Goal: Information Seeking & Learning: Learn about a topic

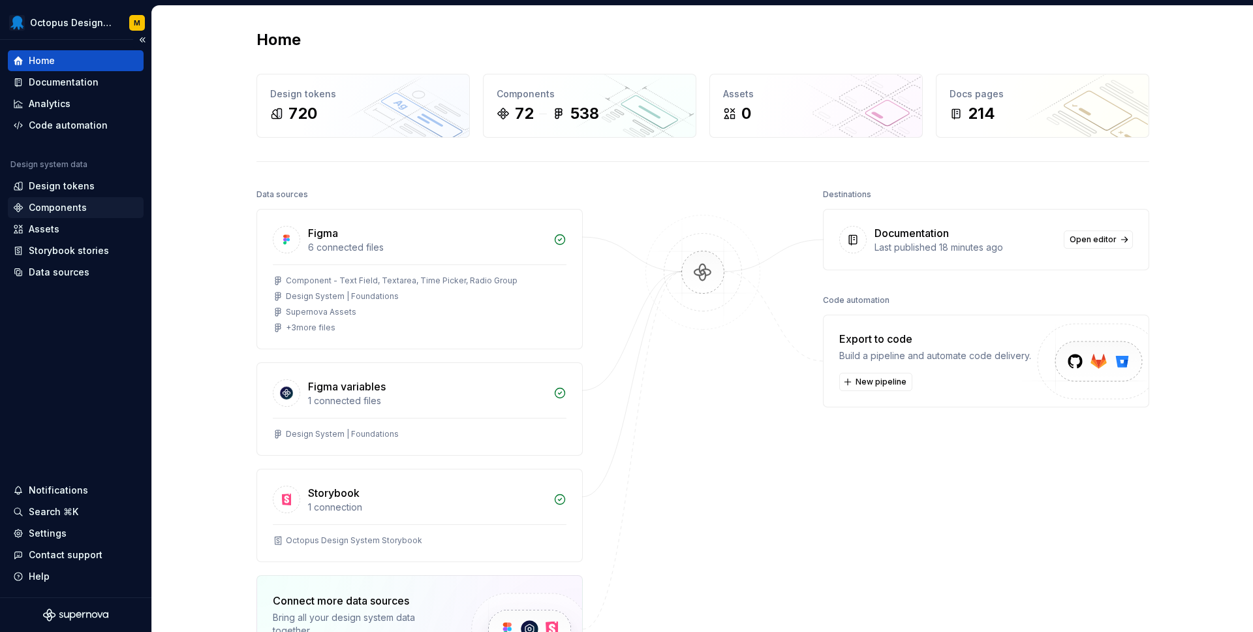
click at [76, 206] on div "Components" at bounding box center [58, 207] width 58 height 13
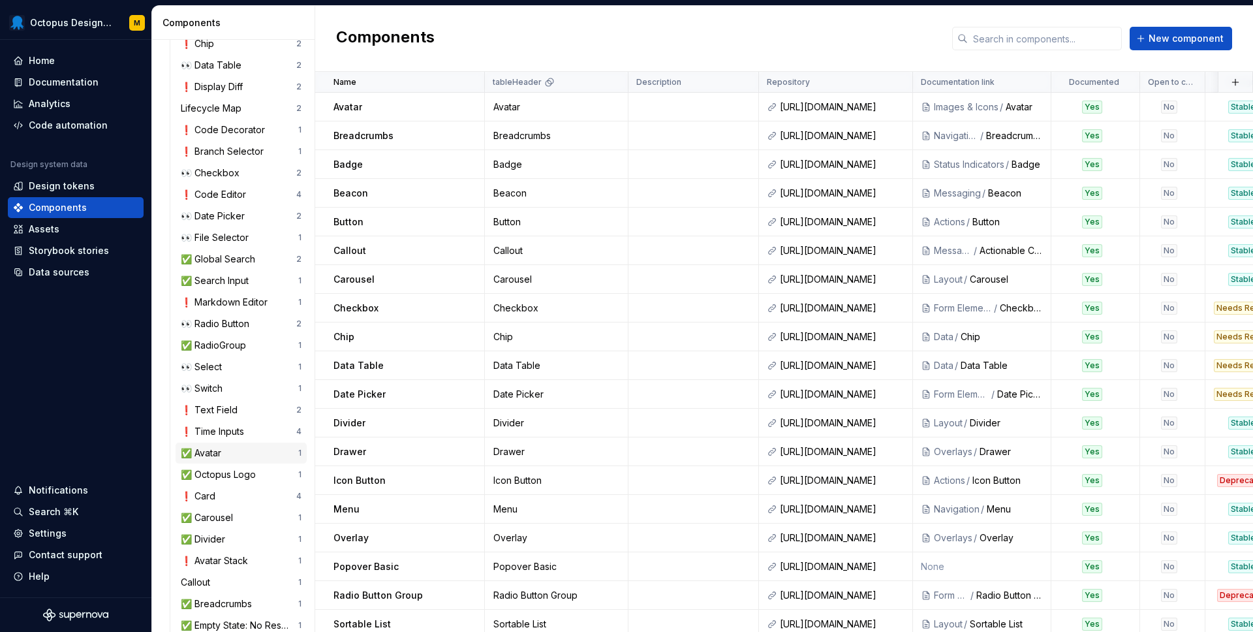
scroll to position [196, 0]
click at [215, 407] on div "❗️ Text Field" at bounding box center [212, 408] width 62 height 13
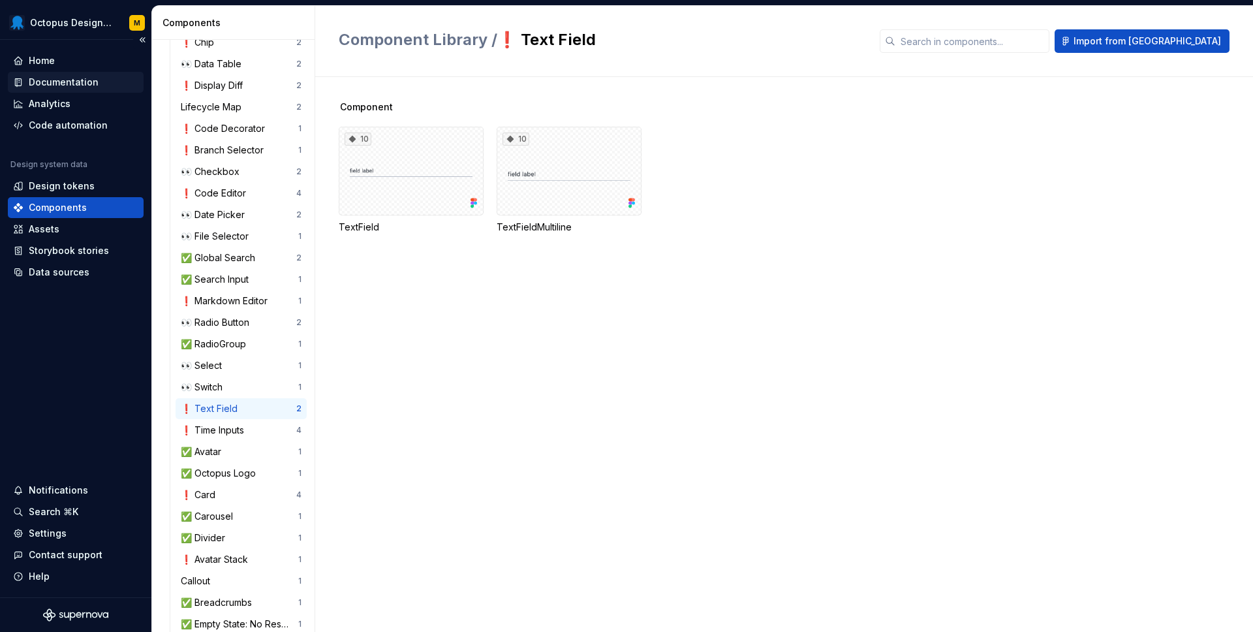
click at [70, 80] on div "Documentation" at bounding box center [64, 82] width 70 height 13
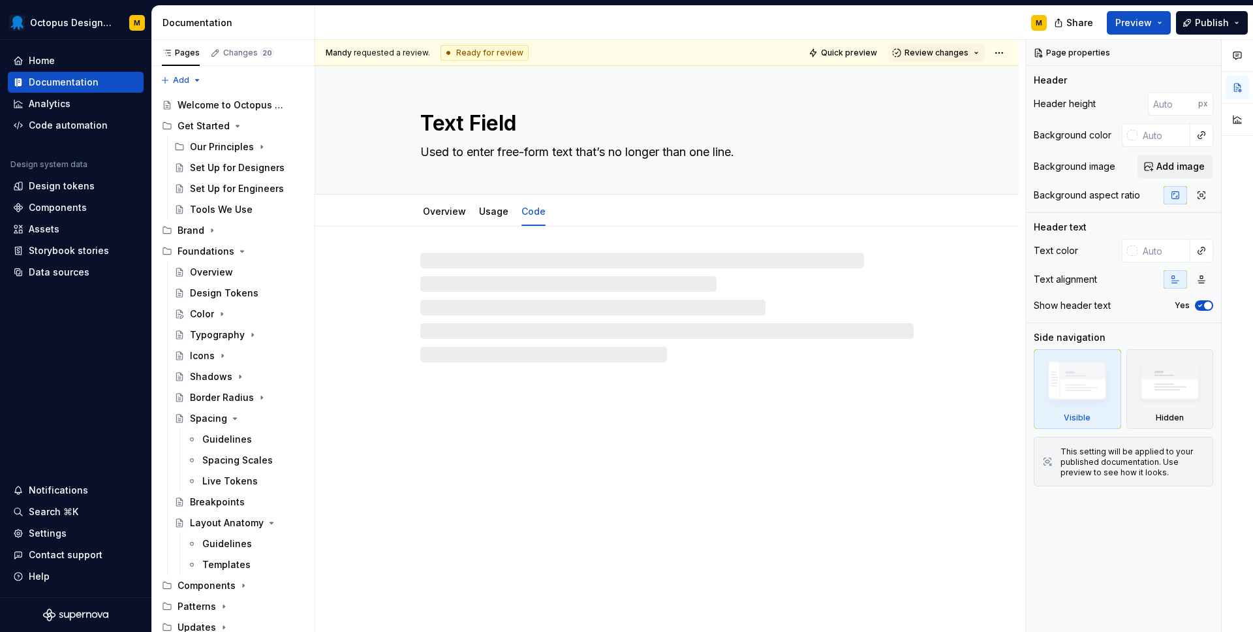
click at [765, 360] on div at bounding box center [666, 307] width 493 height 110
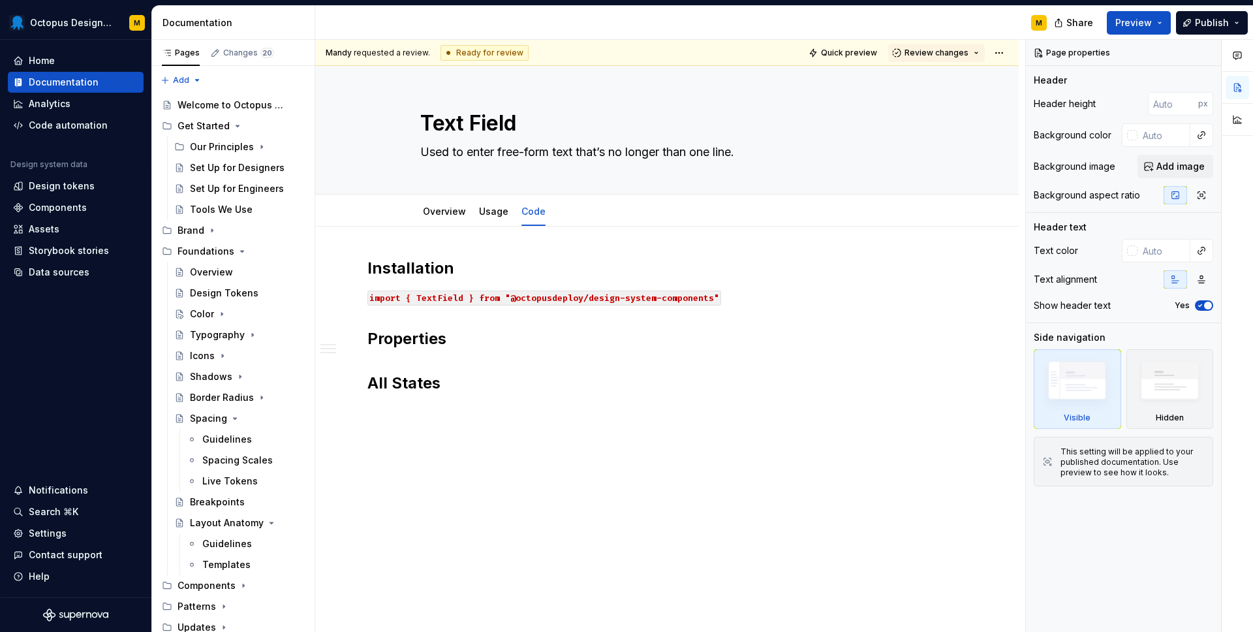
type textarea "*"
click at [455, 345] on div "Installation import { TextField } from "@octopusdeploy/design-system-components…" at bounding box center [666, 331] width 599 height 146
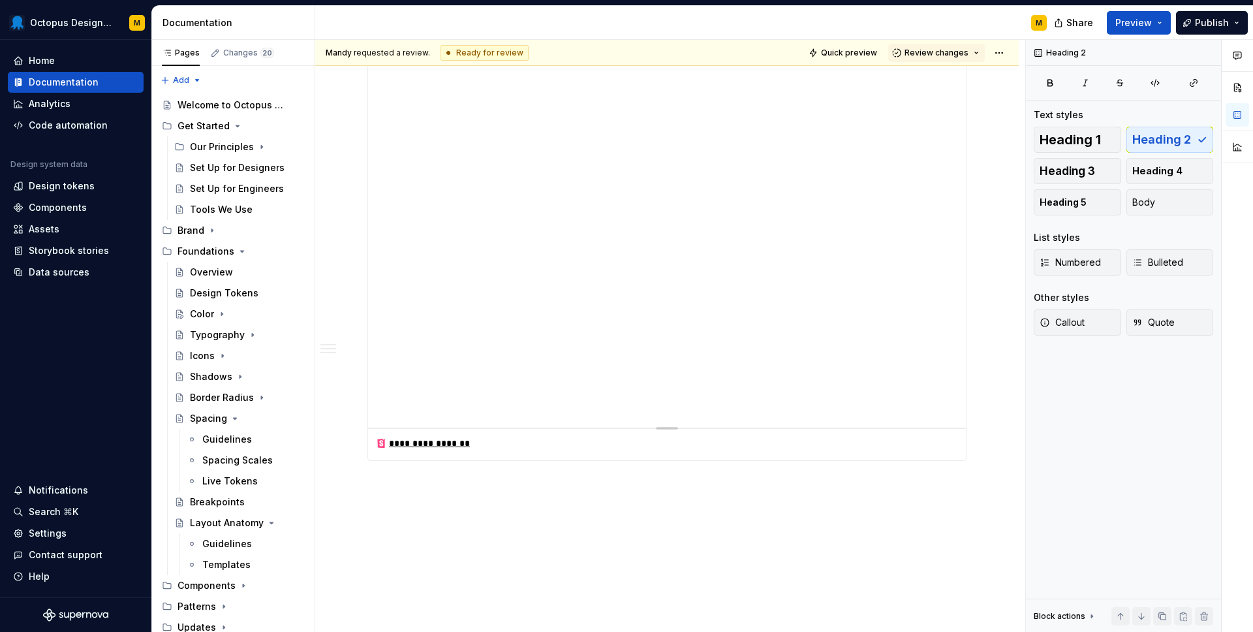
scroll to position [1853, 0]
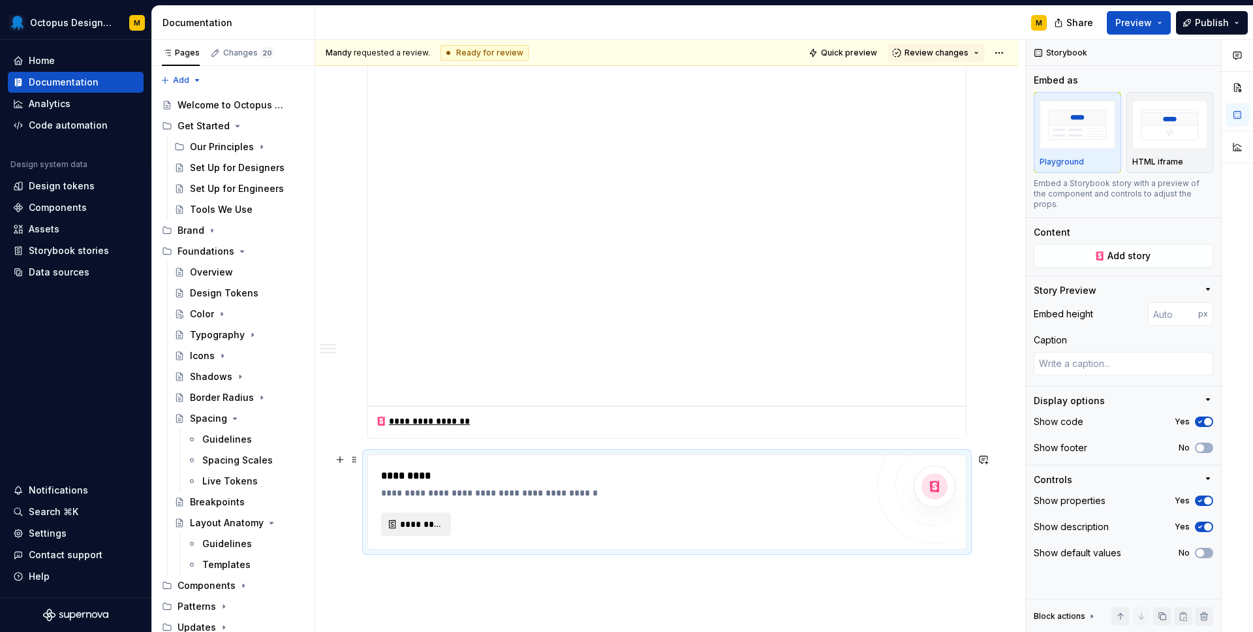
click at [408, 519] on span "*********" at bounding box center [421, 523] width 42 height 13
type textarea "*"
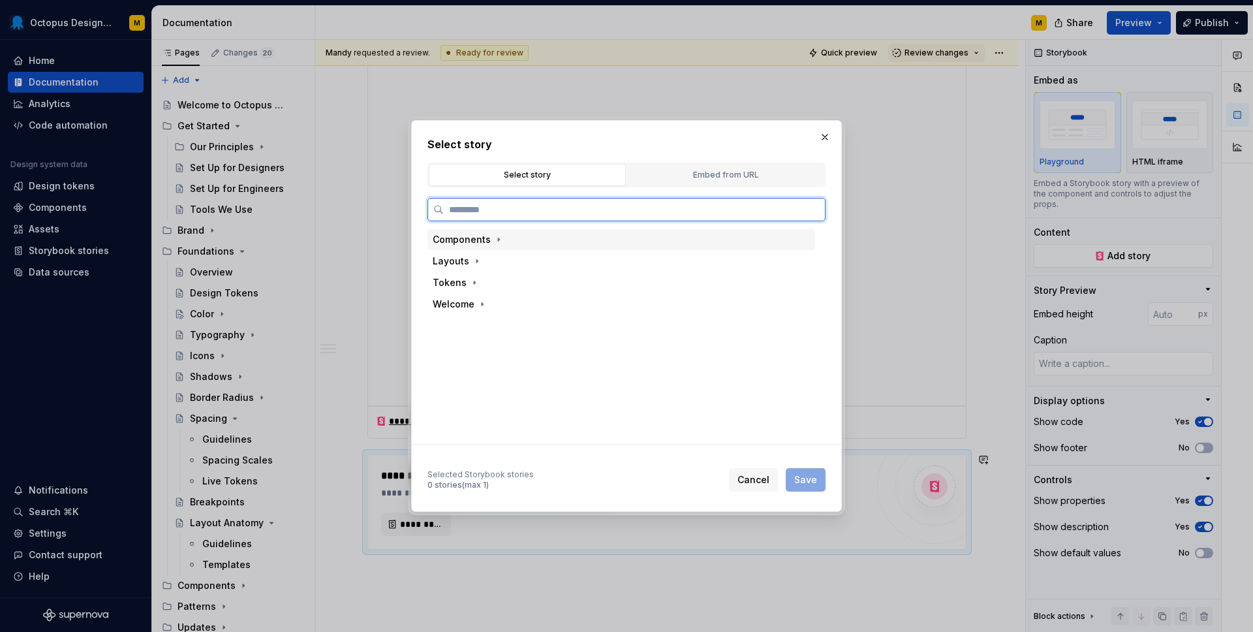
click at [461, 237] on div "Components" at bounding box center [462, 239] width 58 height 13
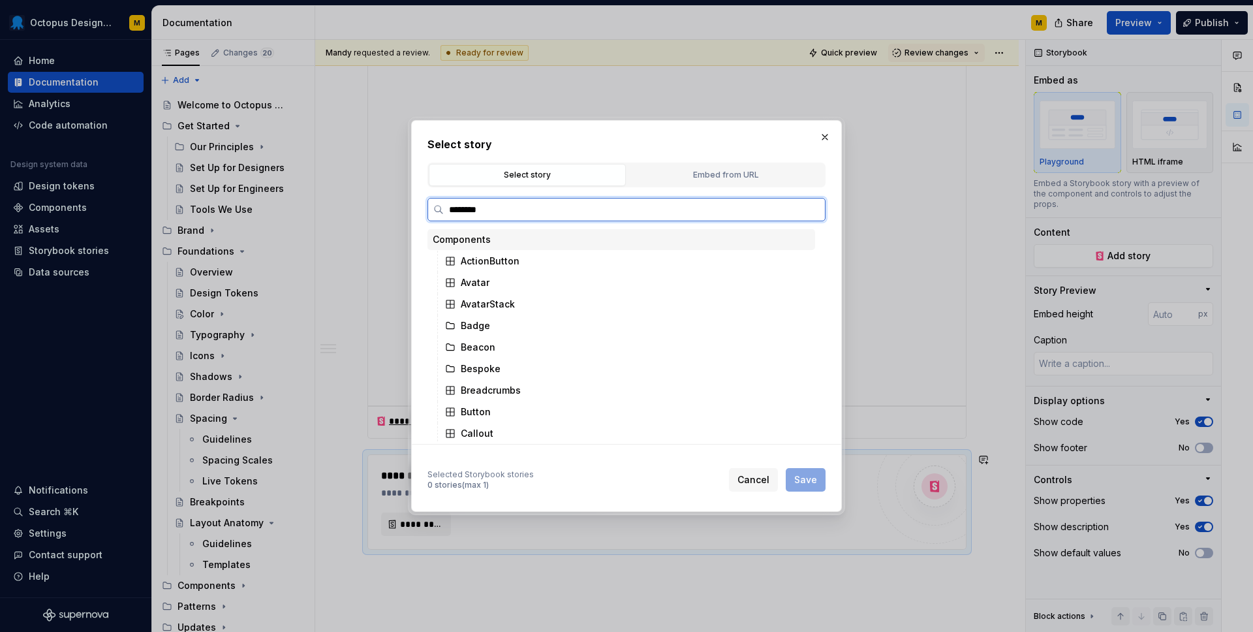
type input "*********"
click at [499, 346] on div "With Button Suffix" at bounding box center [514, 347] width 82 height 13
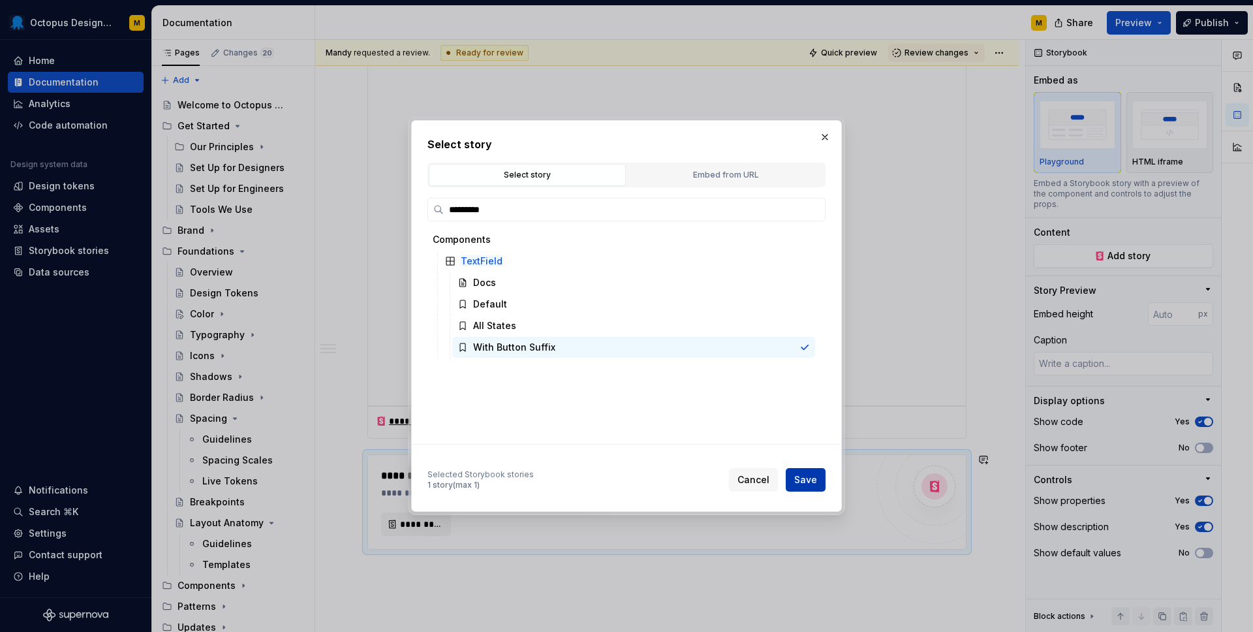
click at [809, 483] on span "Save" at bounding box center [805, 479] width 23 height 13
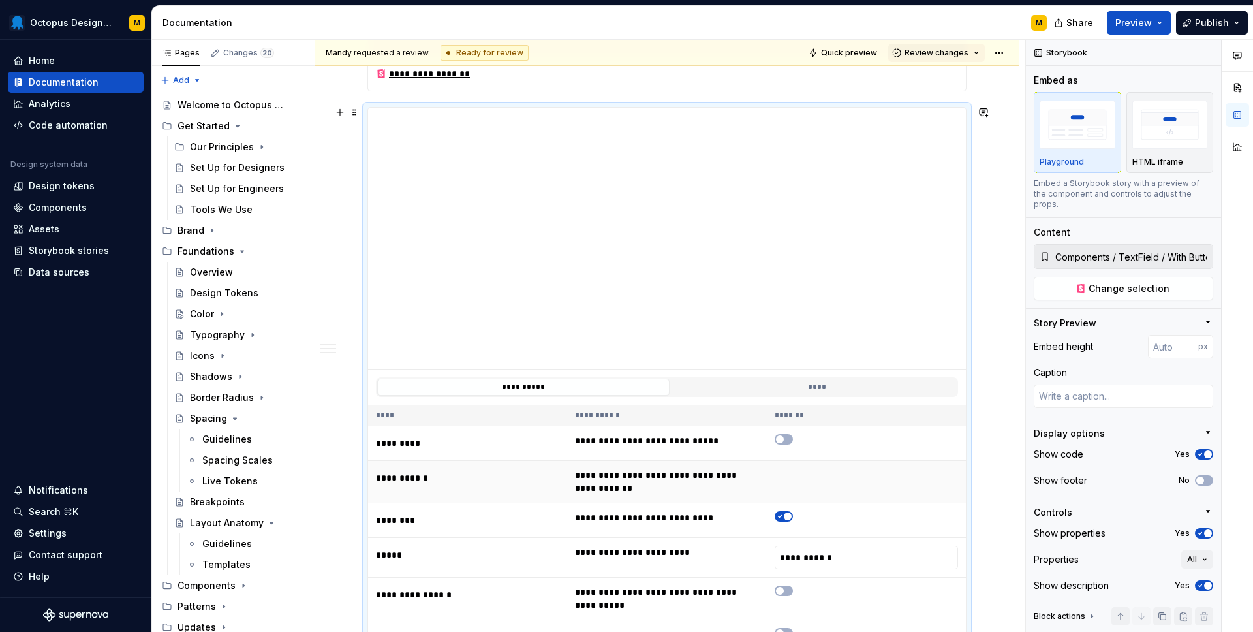
scroll to position [2219, 0]
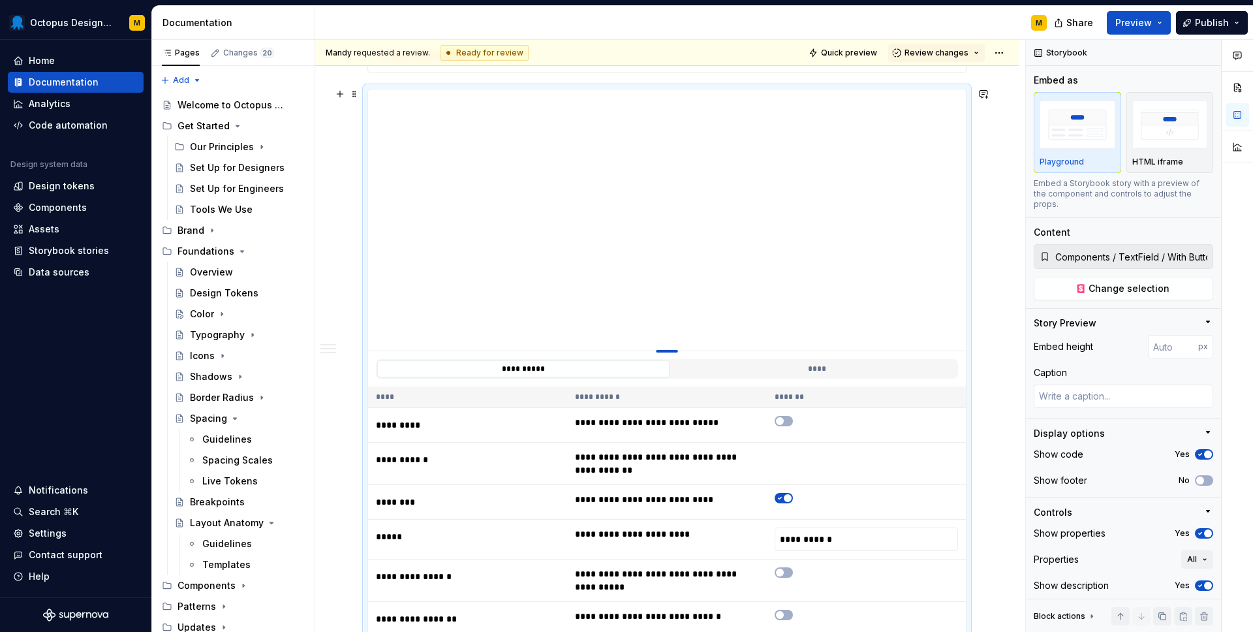
type textarea "*"
type input "399"
type textarea "*"
type input "333"
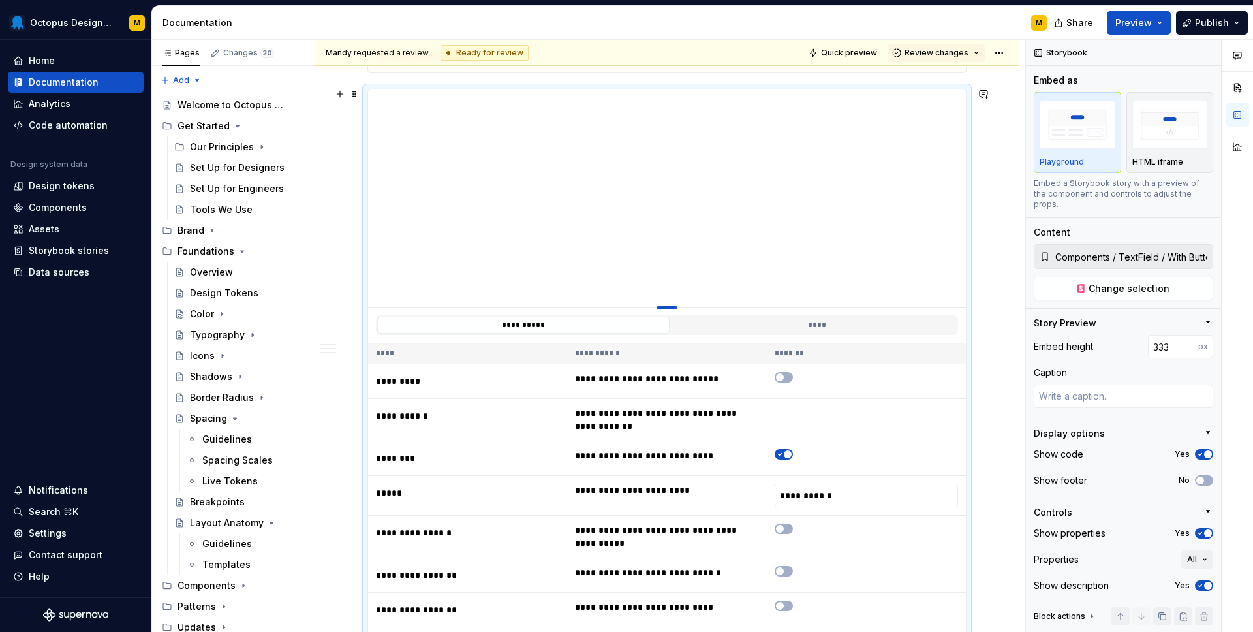
type textarea "*"
type input "316"
type textarea "*"
type input "307"
type textarea "*"
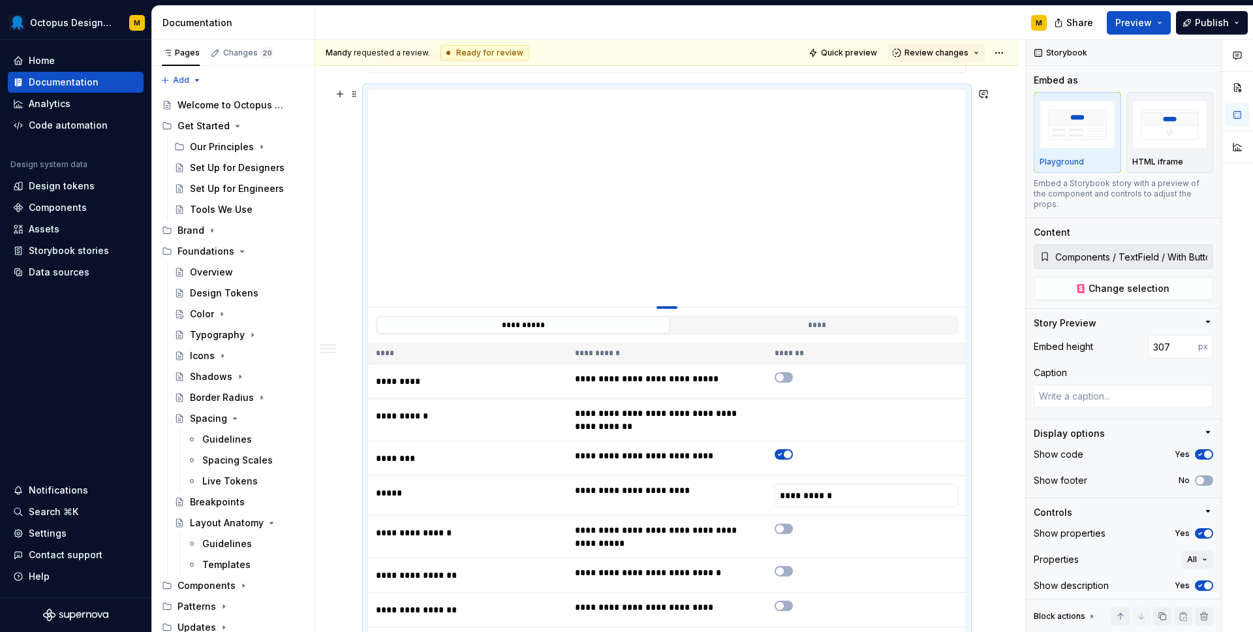
type input "304"
type textarea "*"
type input "303"
type textarea "*"
type input "302"
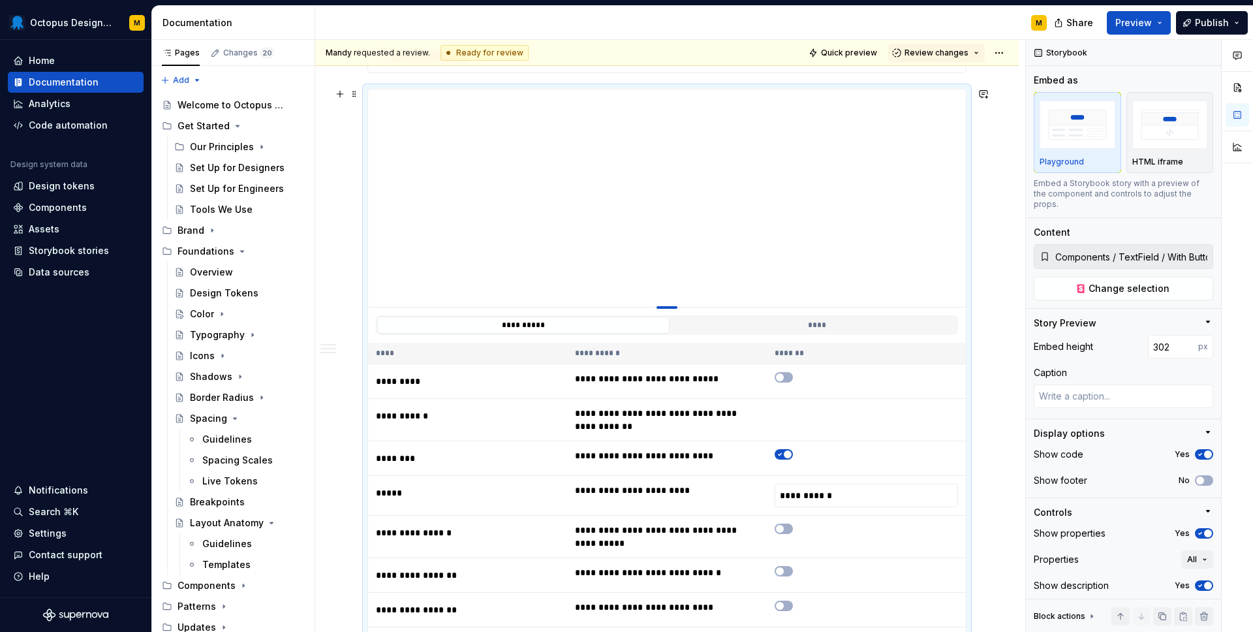
type textarea "*"
type input "299"
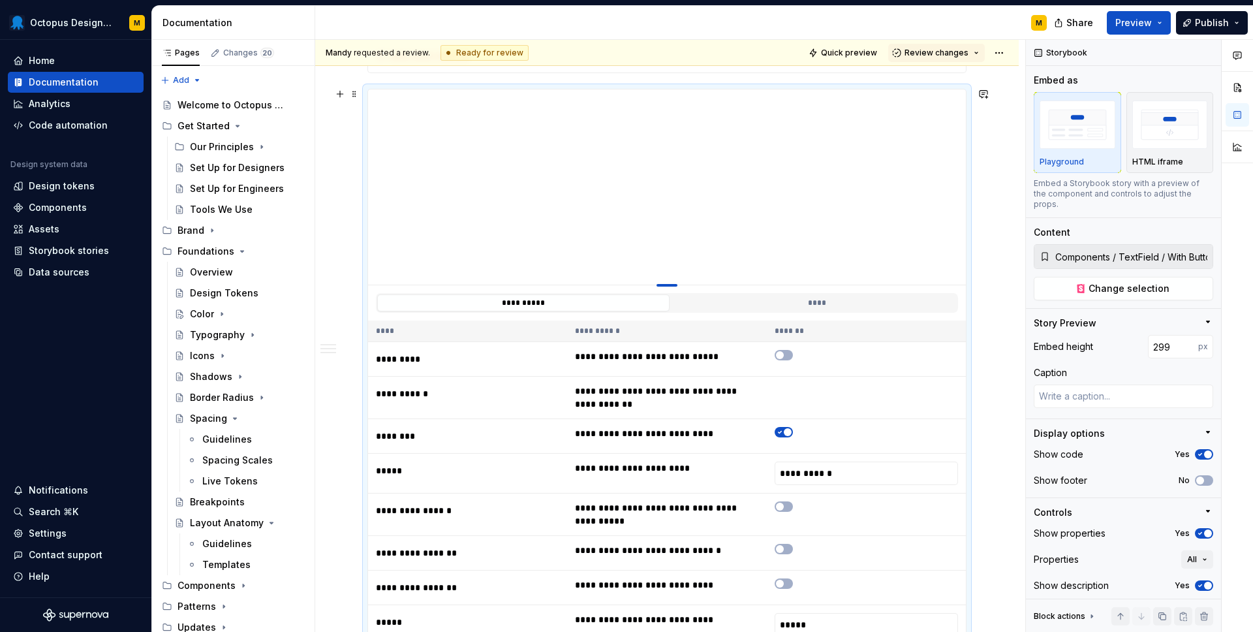
type textarea "*"
type input "290"
type textarea "*"
type input "286"
type textarea "*"
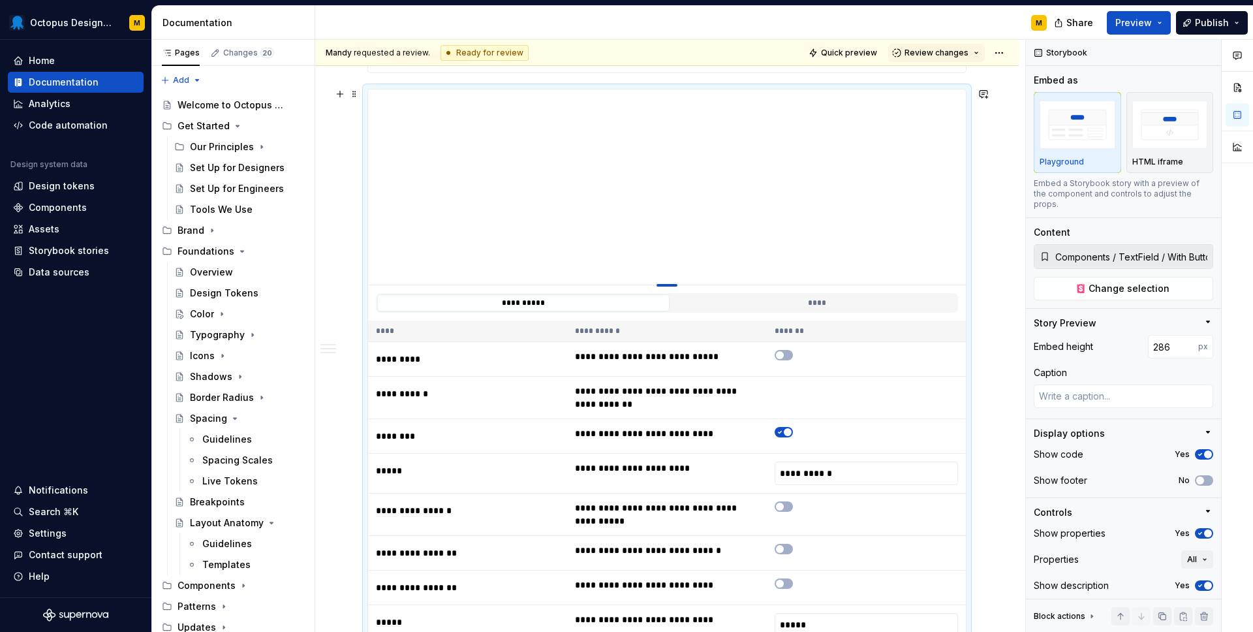
type input "284"
type textarea "*"
type input "292"
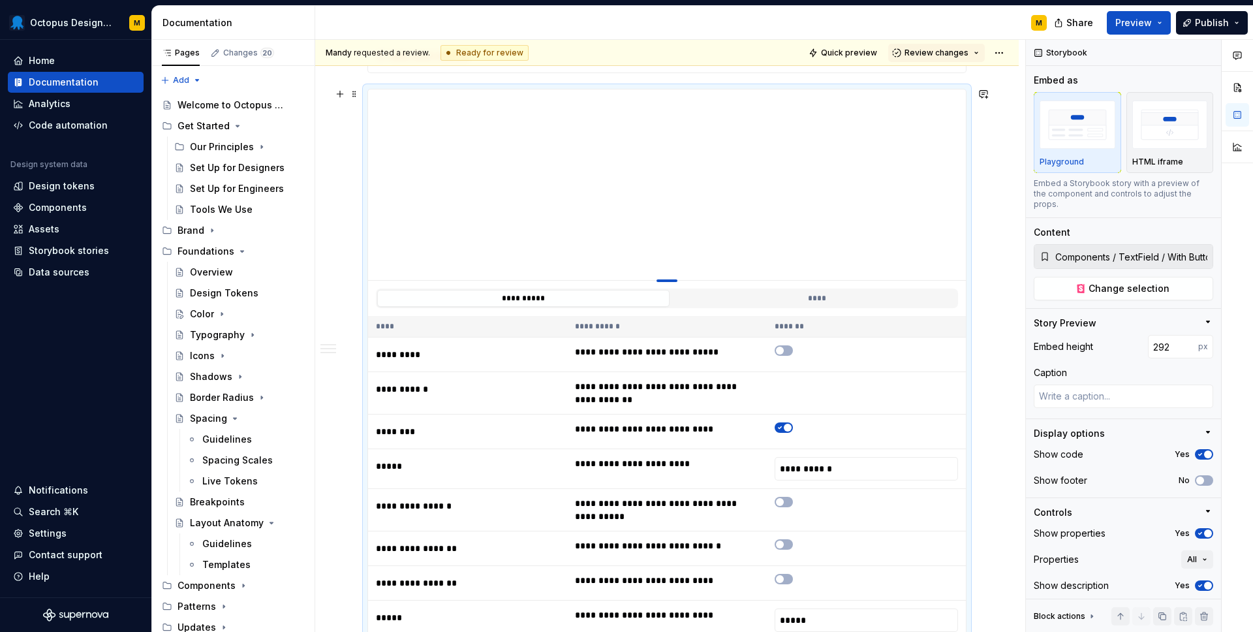
type textarea "*"
type input "293"
drag, startPoint x: 674, startPoint y: 349, endPoint x: 671, endPoint y: 279, distance: 69.9
click at [671, 279] on div at bounding box center [666, 280] width 21 height 3
click at [1202, 450] on icon "button" at bounding box center [1200, 454] width 10 height 8
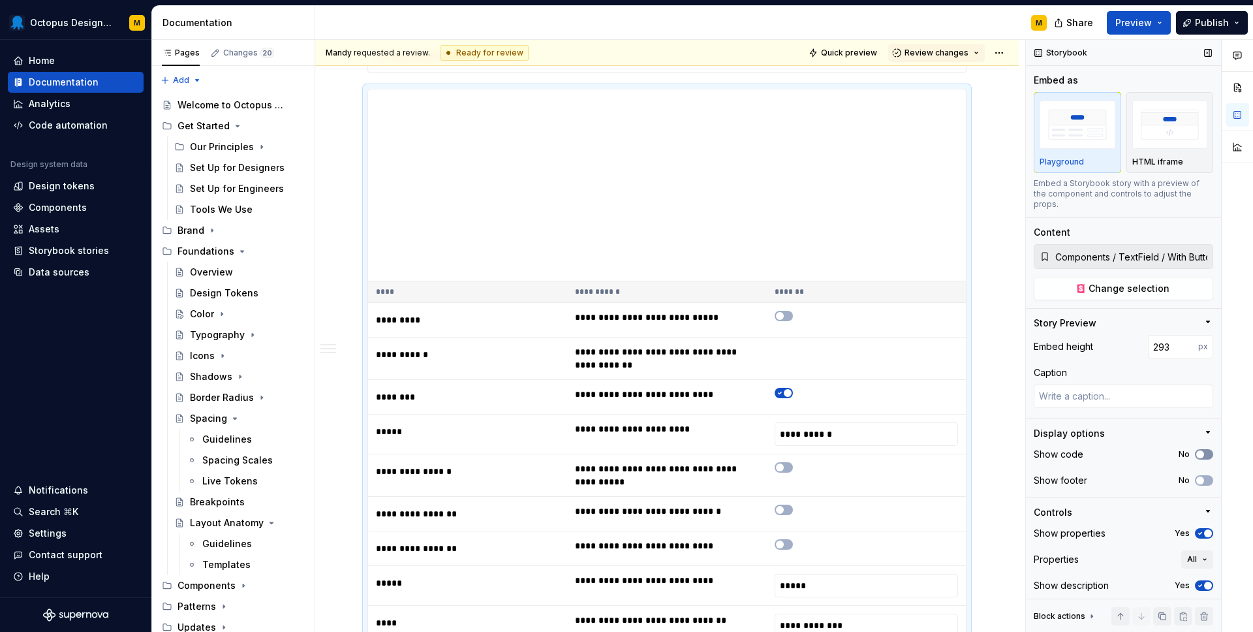
scroll to position [2266, 0]
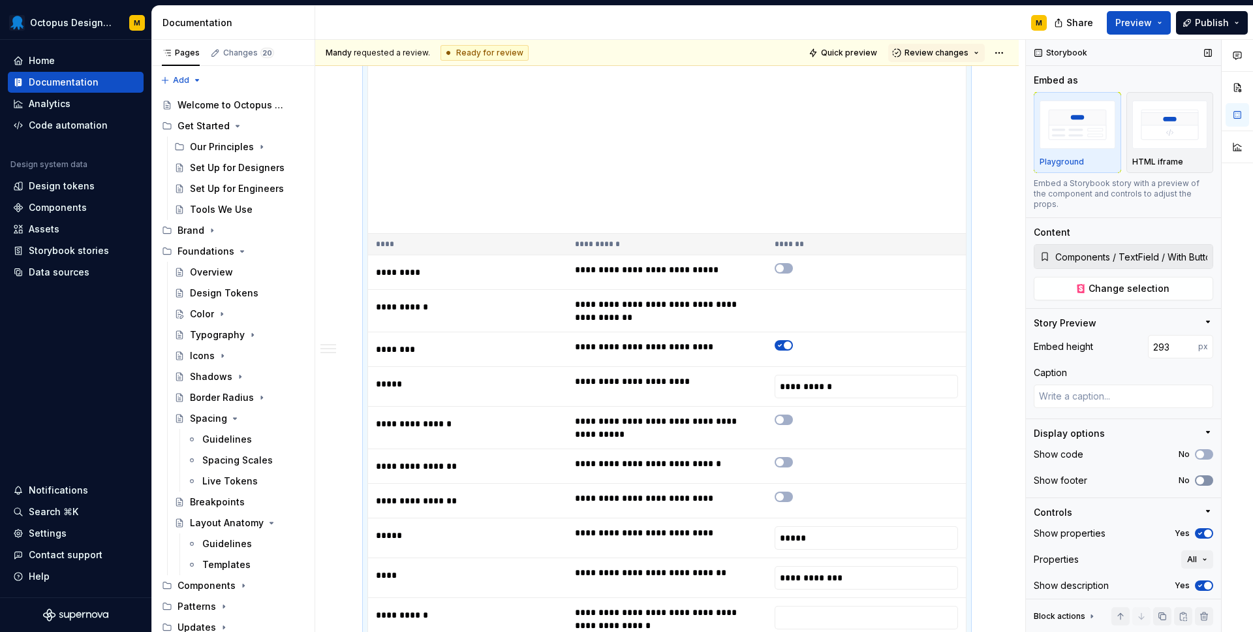
click at [1202, 476] on span "button" at bounding box center [1200, 480] width 8 height 8
click at [1199, 529] on icon "button" at bounding box center [1200, 533] width 10 height 8
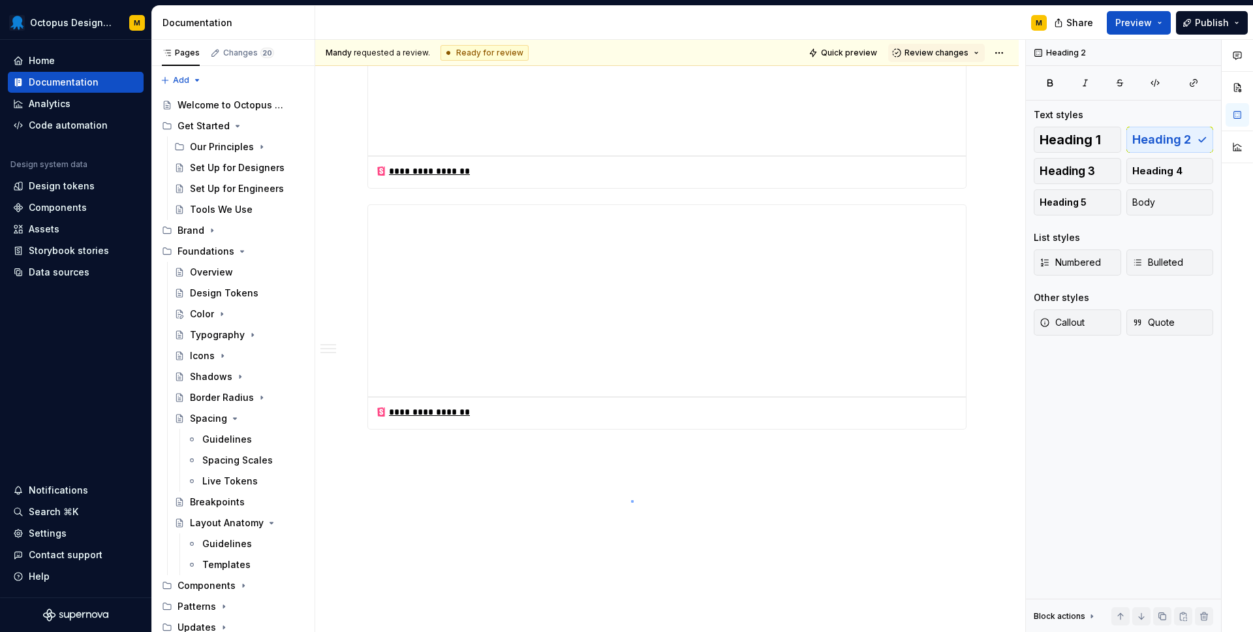
click at [631, 500] on div "**********" at bounding box center [670, 336] width 710 height 592
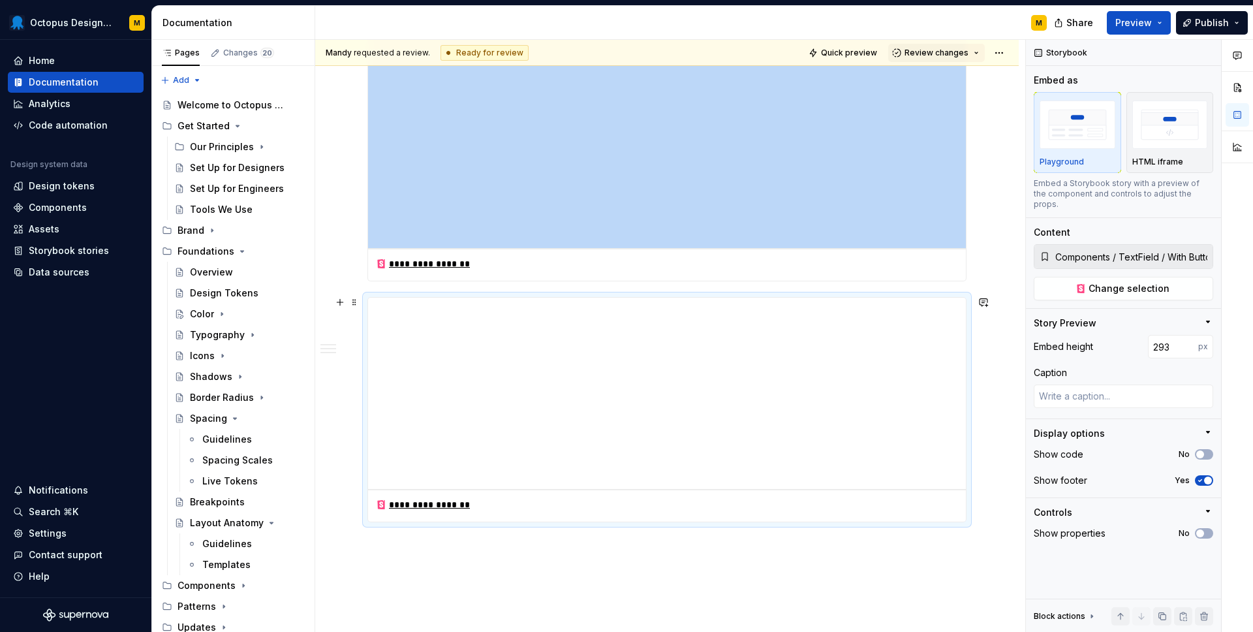
scroll to position [2020, 0]
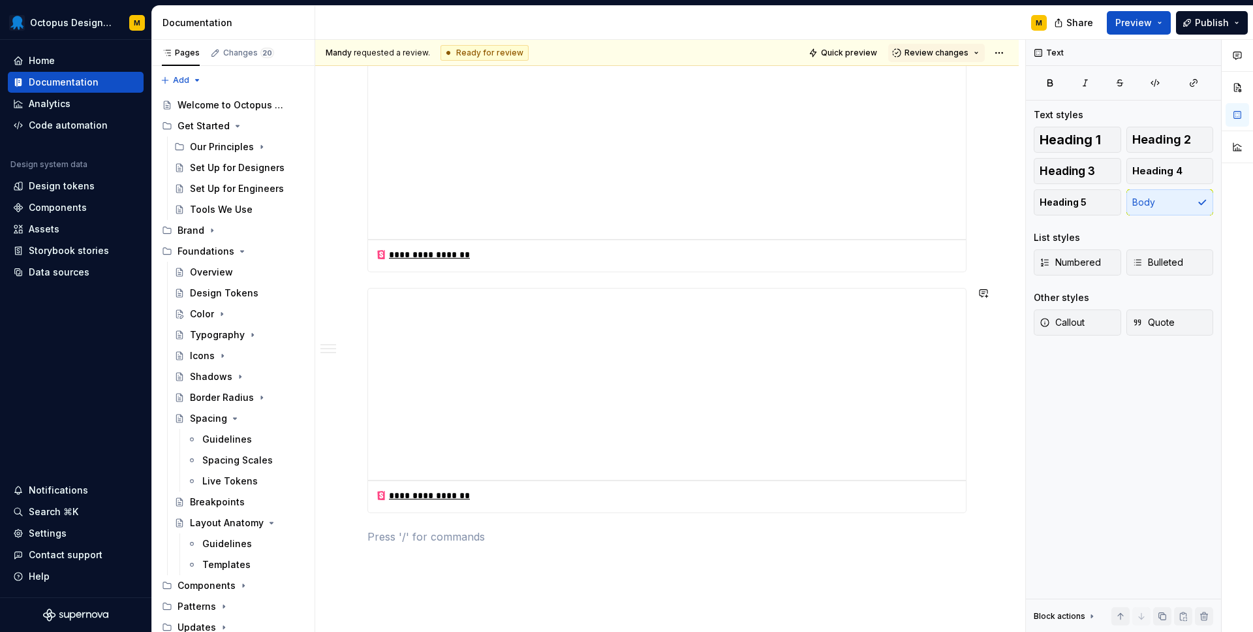
click at [390, 538] on p "Suffix Example" at bounding box center [666, 536] width 599 height 16
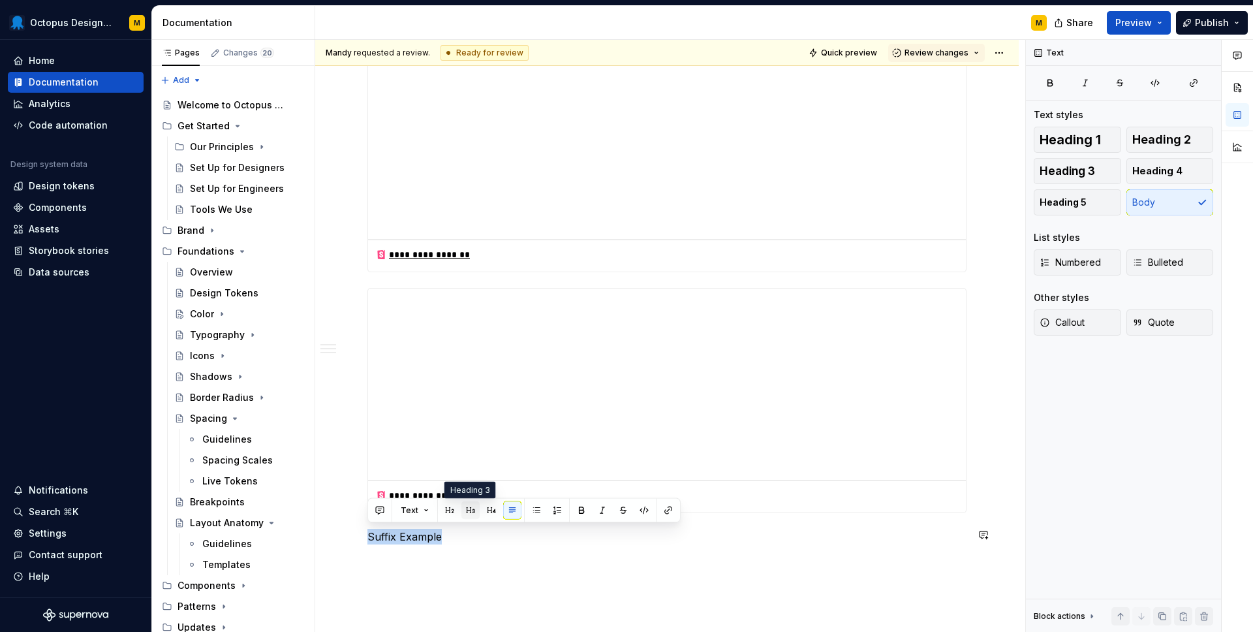
click at [468, 511] on button "button" at bounding box center [470, 510] width 18 height 18
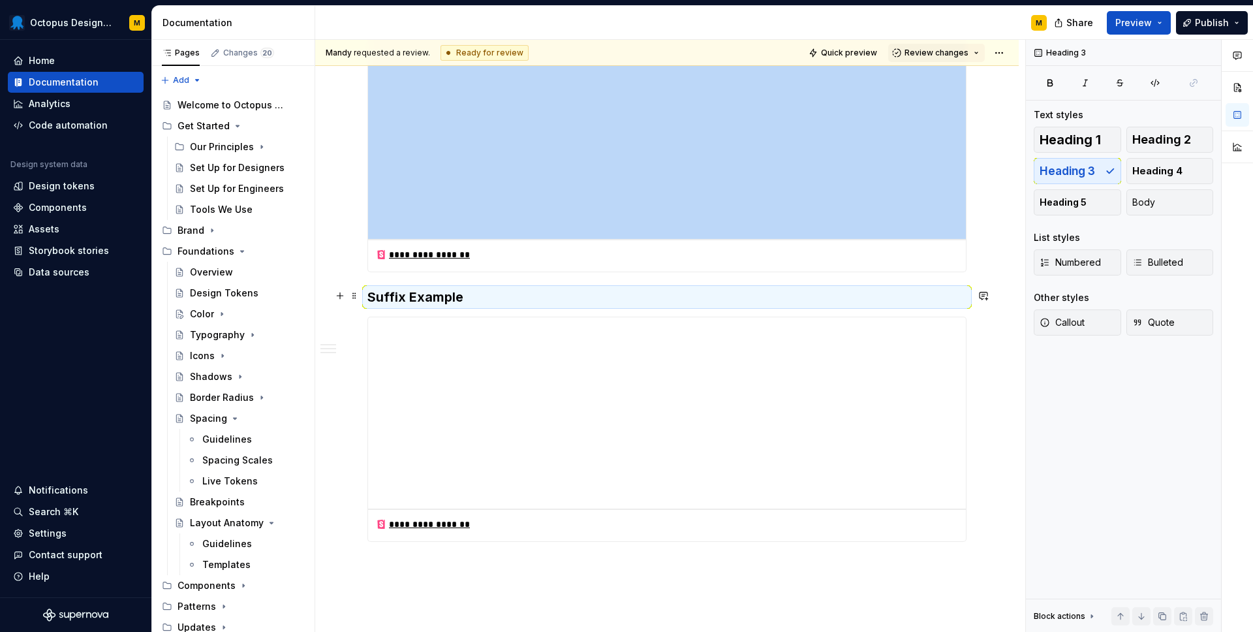
click at [361, 280] on div "**********" at bounding box center [670, 336] width 710 height 592
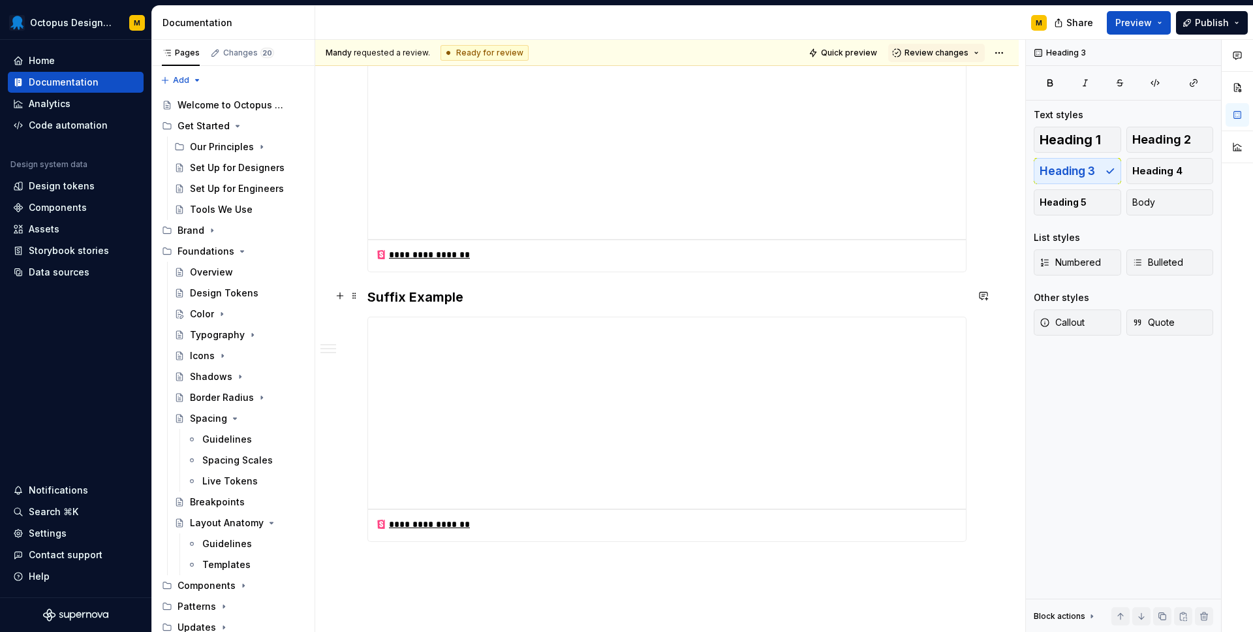
click at [517, 297] on h3 "Suffix Example" at bounding box center [666, 297] width 599 height 18
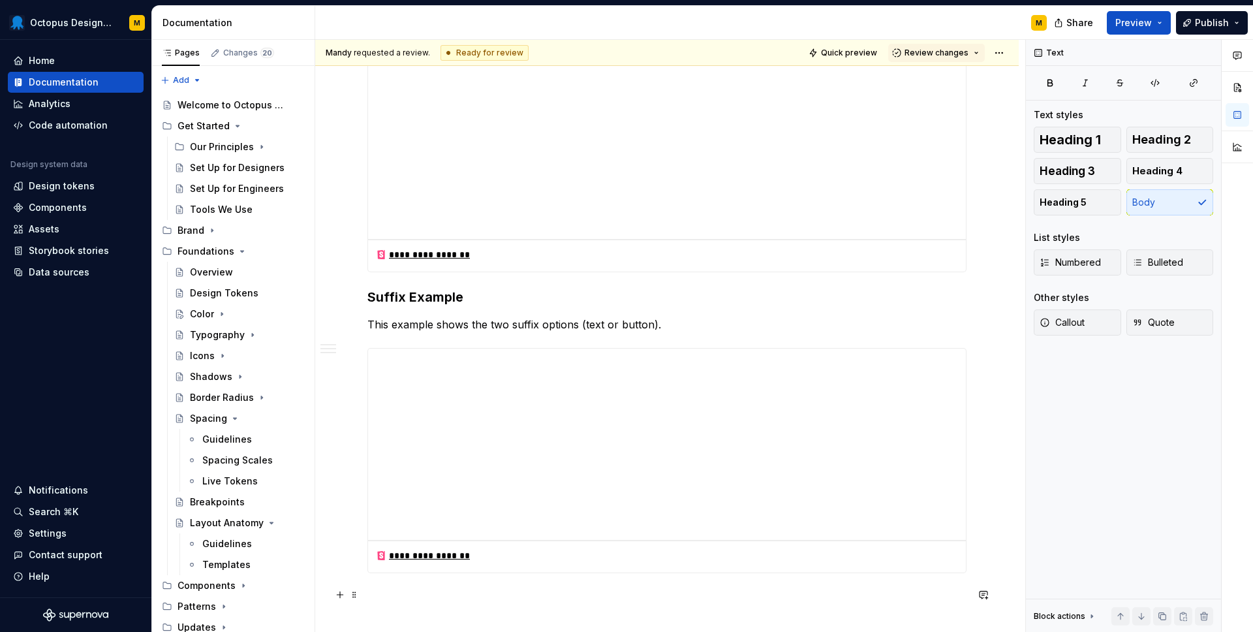
click at [651, 599] on p at bounding box center [666, 596] width 599 height 16
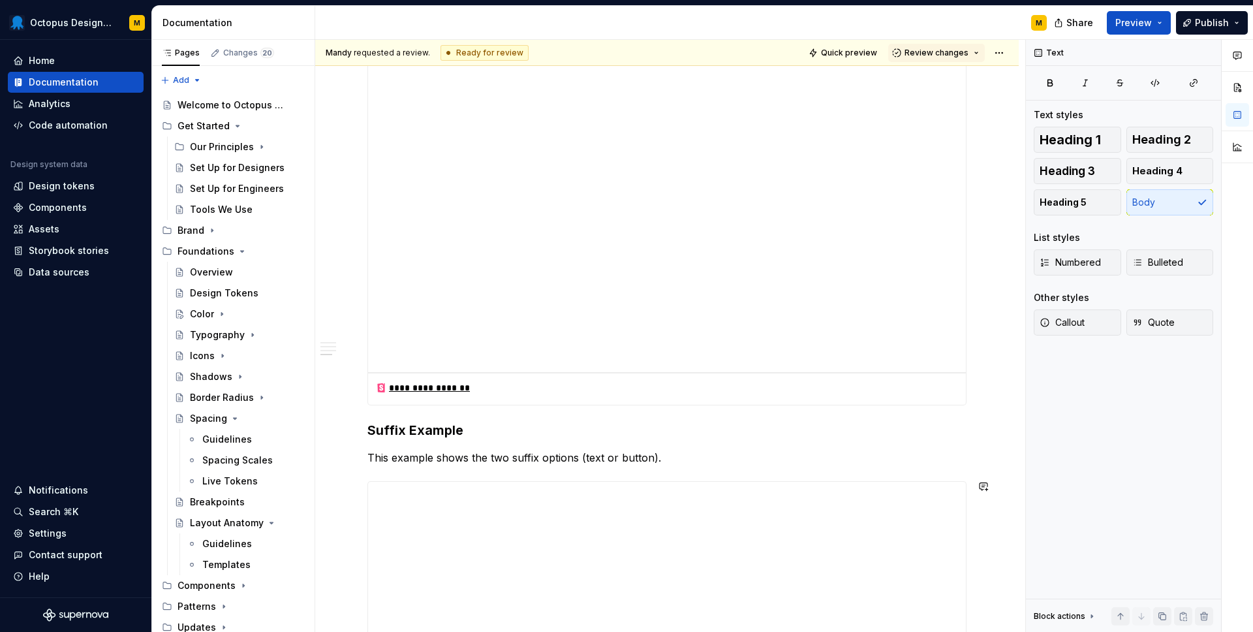
scroll to position [2195, 0]
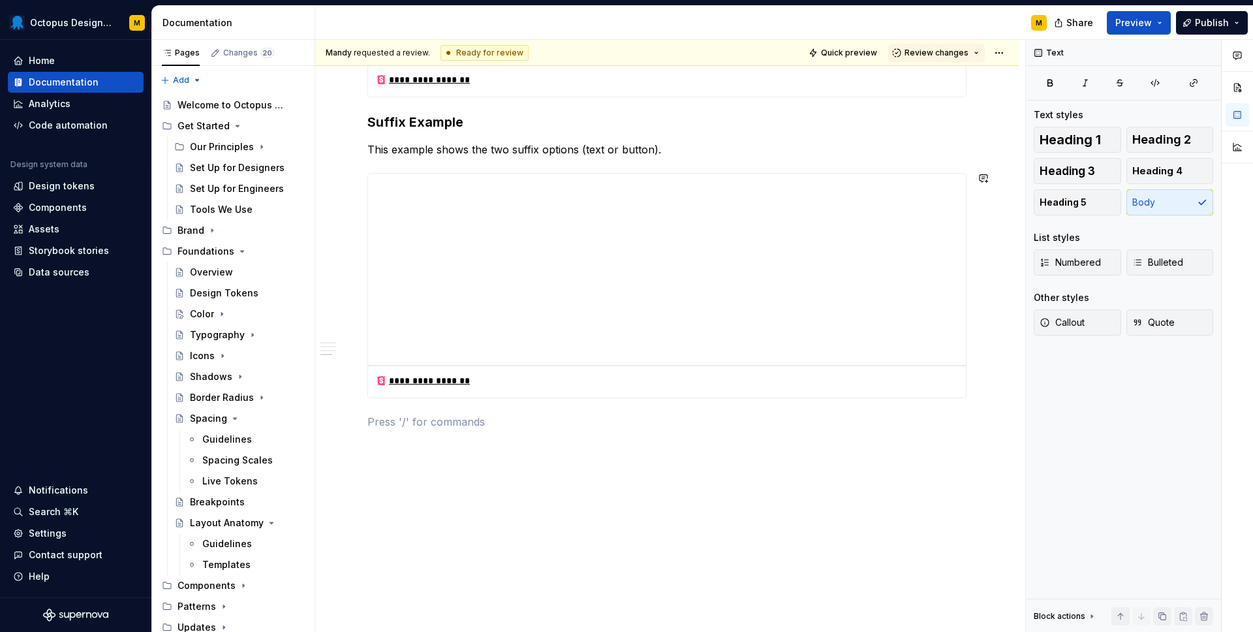
click at [450, 472] on div "**********" at bounding box center [670, 336] width 710 height 592
click at [412, 427] on p at bounding box center [666, 422] width 599 height 16
click at [380, 425] on p "Prefix Example" at bounding box center [666, 422] width 599 height 16
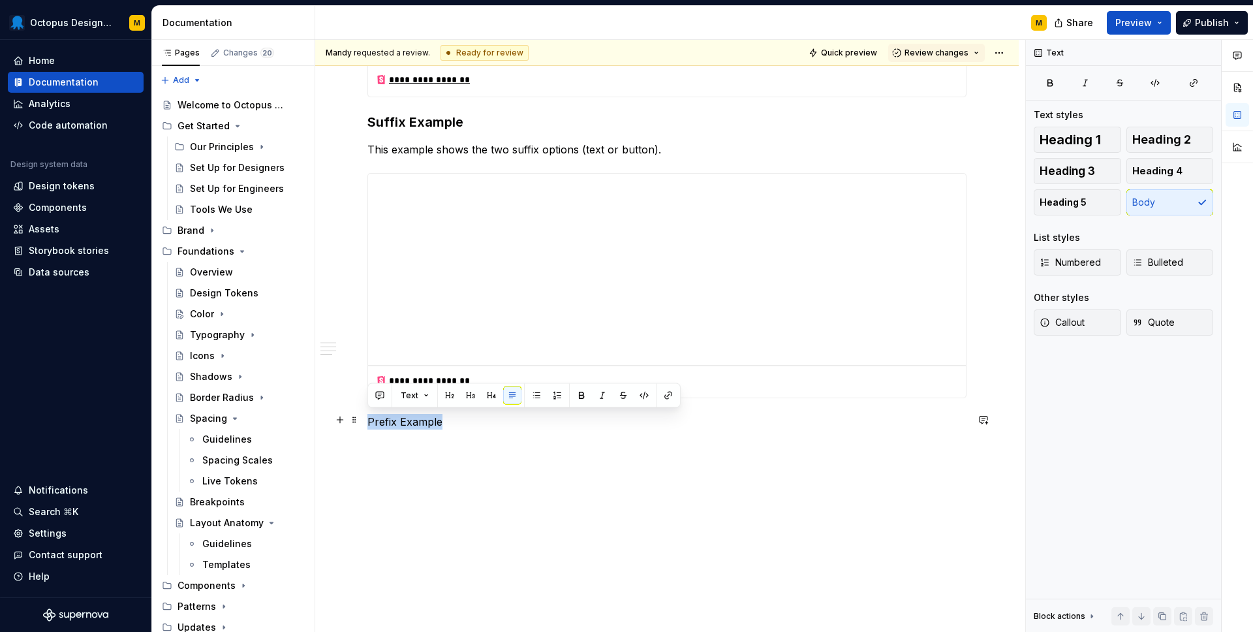
click at [380, 425] on p "Prefix Example" at bounding box center [666, 422] width 599 height 16
click at [463, 399] on button "button" at bounding box center [470, 395] width 18 height 18
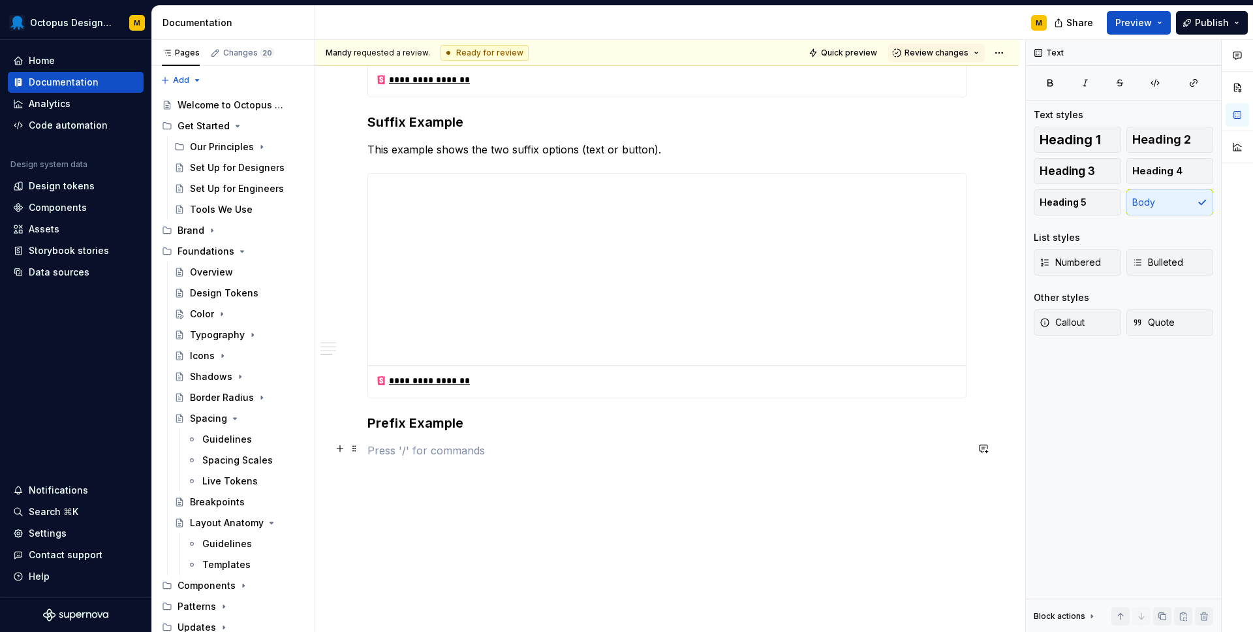
click at [420, 451] on p at bounding box center [666, 450] width 599 height 16
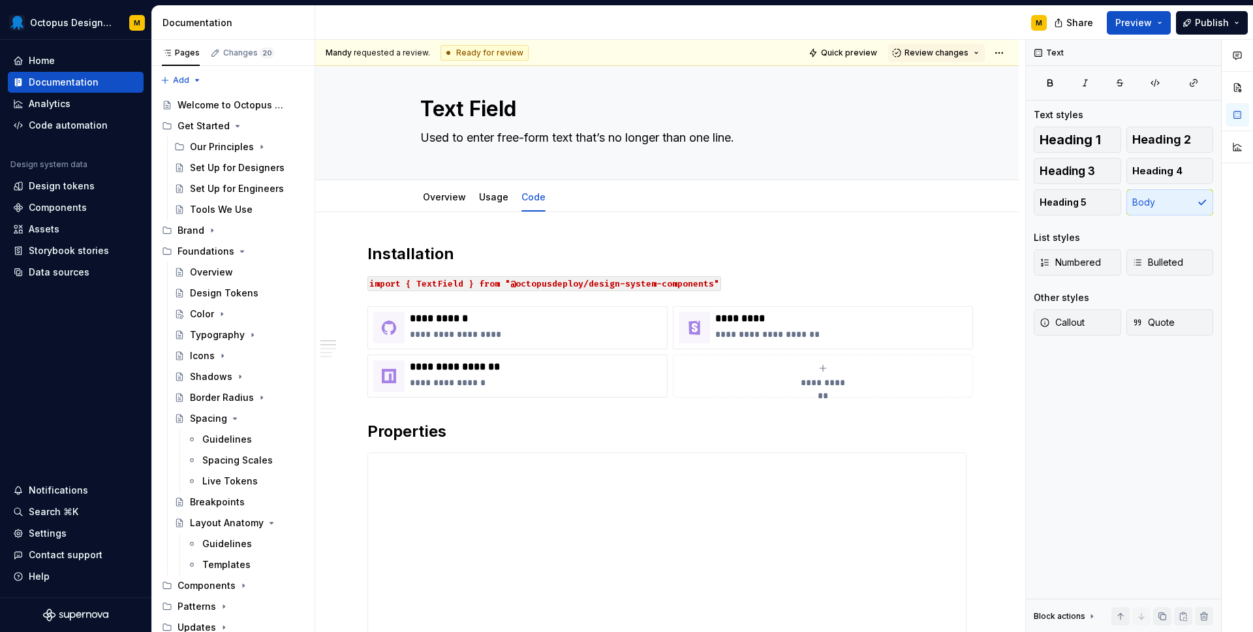
scroll to position [0, 0]
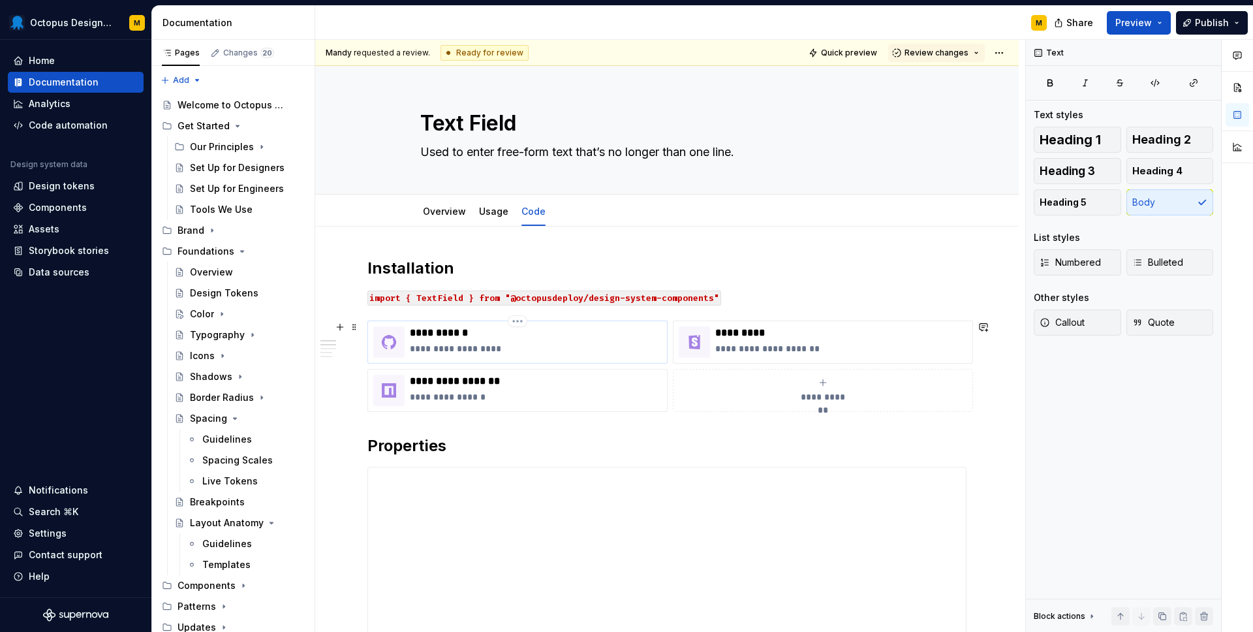
click at [478, 339] on div "**********" at bounding box center [536, 341] width 252 height 31
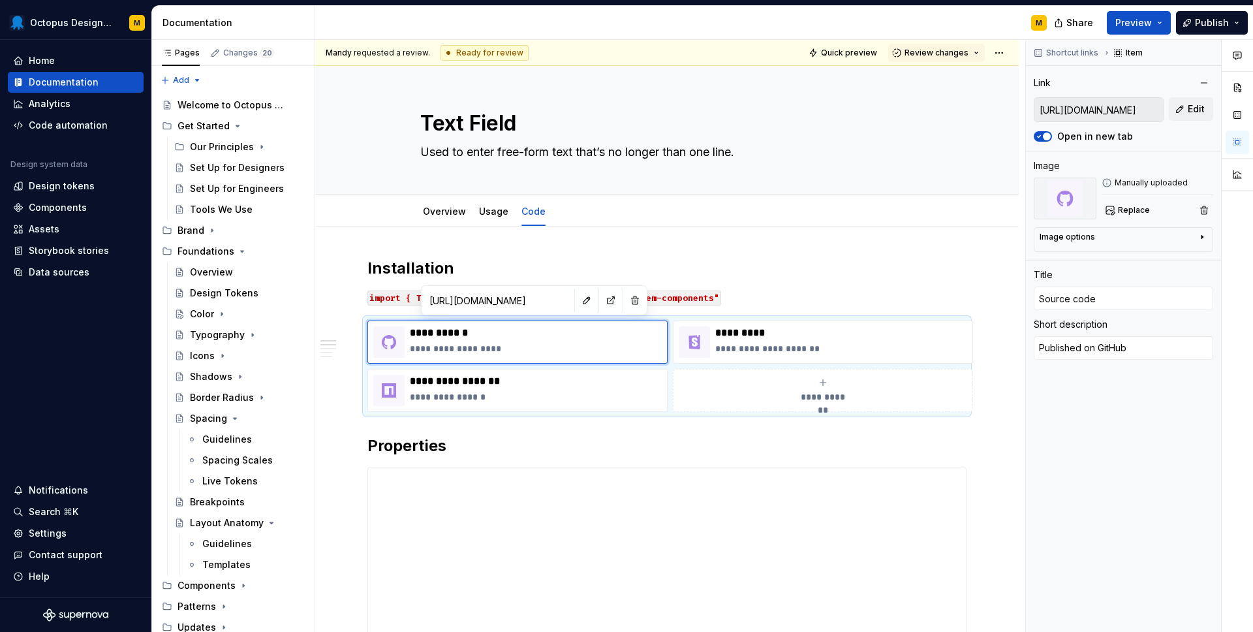
scroll to position [0, 508]
drag, startPoint x: 1121, startPoint y: 108, endPoint x: 1252, endPoint y: 103, distance: 131.2
click at [1252, 103] on div "Comments Open comments No comments yet Select ‘Comment’ from the block context …" at bounding box center [1139, 336] width 227 height 592
click at [1186, 106] on button "Edit" at bounding box center [1190, 108] width 44 height 23
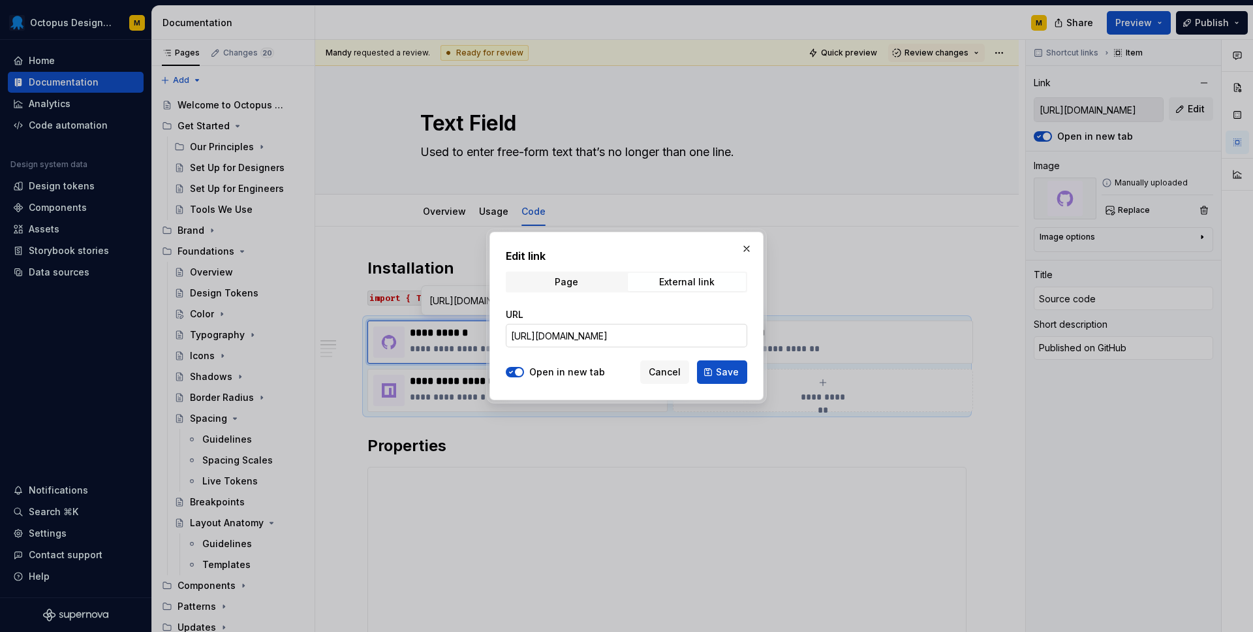
click at [699, 339] on input "[URL][DOMAIN_NAME]" at bounding box center [626, 335] width 241 height 23
type textarea "*"
paste input "TextField"
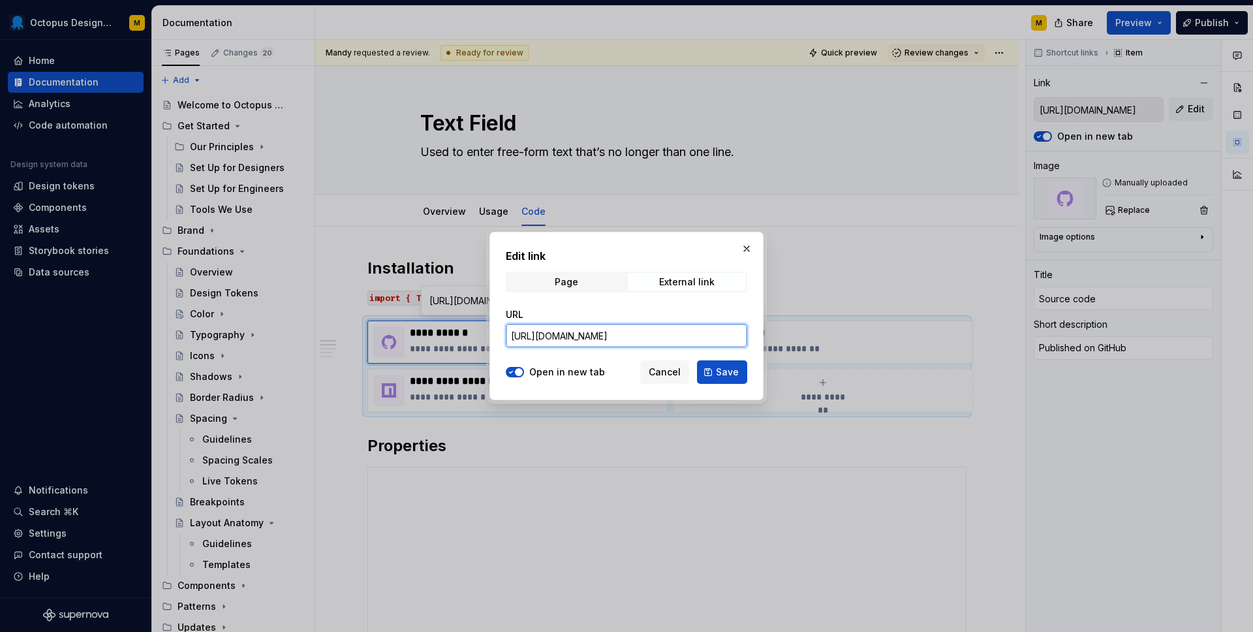
scroll to position [0, 383]
type input "[URL][DOMAIN_NAME]"
click at [726, 368] on span "Save" at bounding box center [727, 371] width 23 height 13
type textarea "*"
type input "[URL][DOMAIN_NAME]"
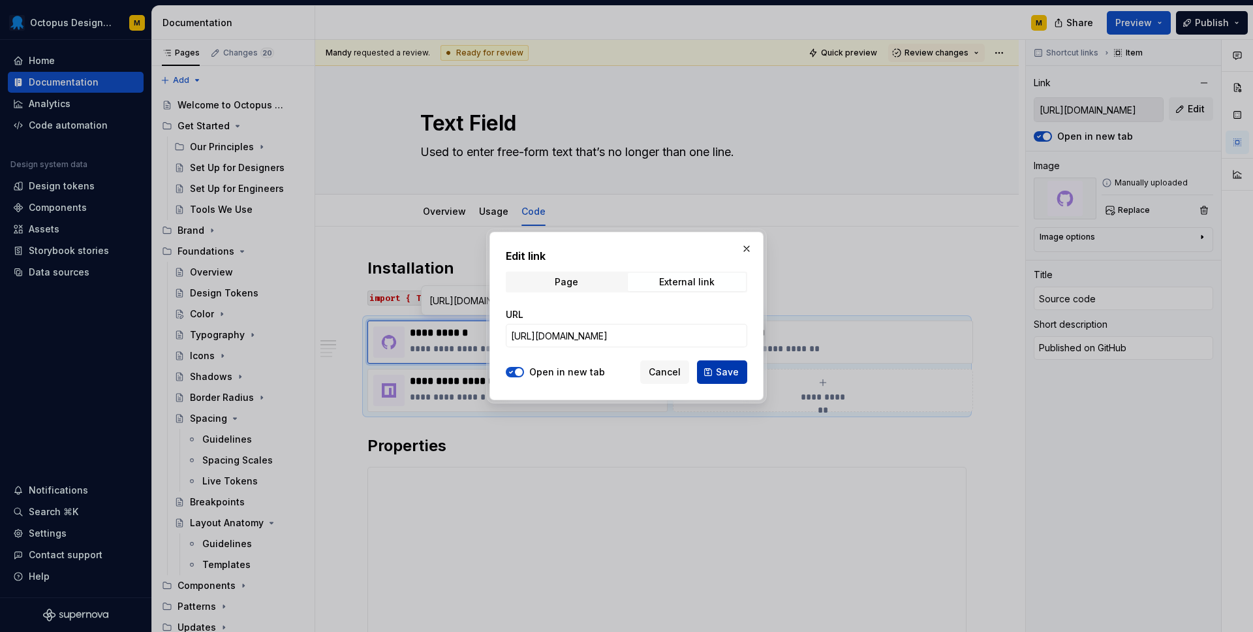
scroll to position [0, 0]
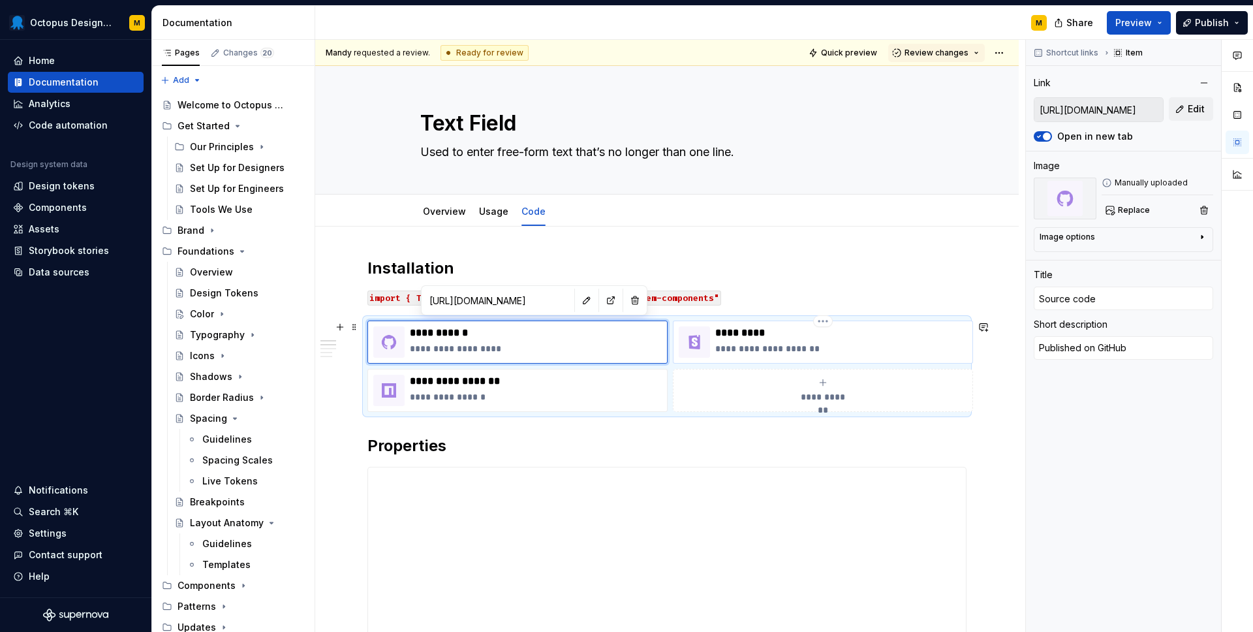
click at [785, 339] on p "*********" at bounding box center [841, 332] width 252 height 13
type textarea "*"
type input "[URL][DOMAIN_NAME]"
type input "Live demo"
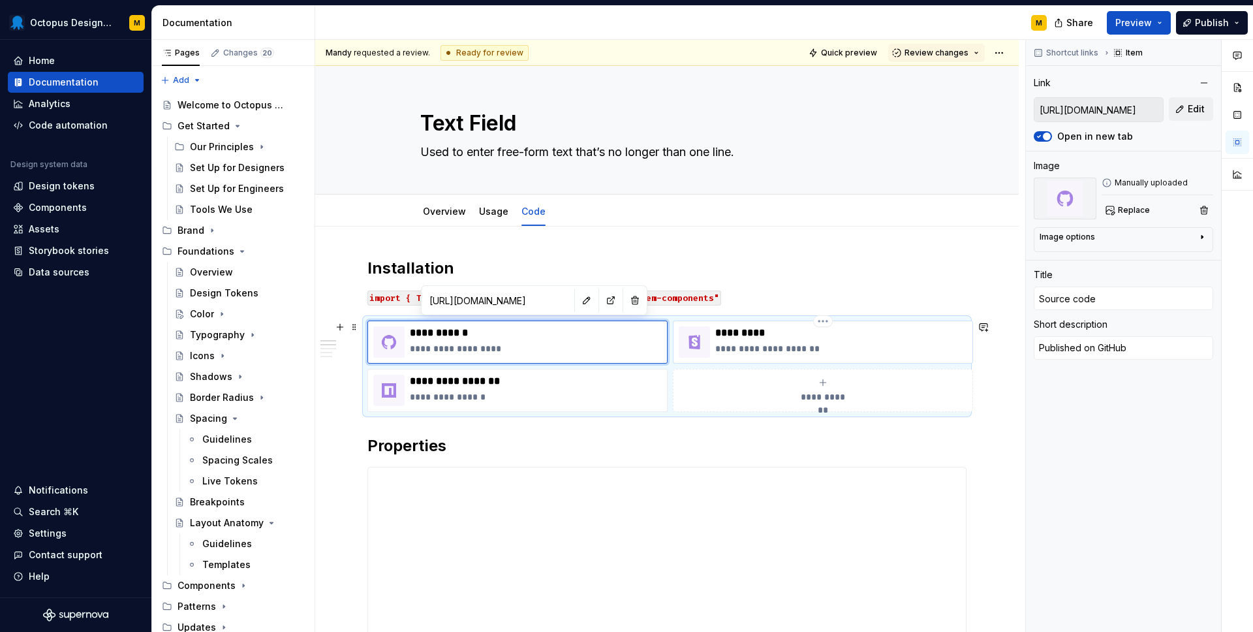
type textarea "Published on Storybook"
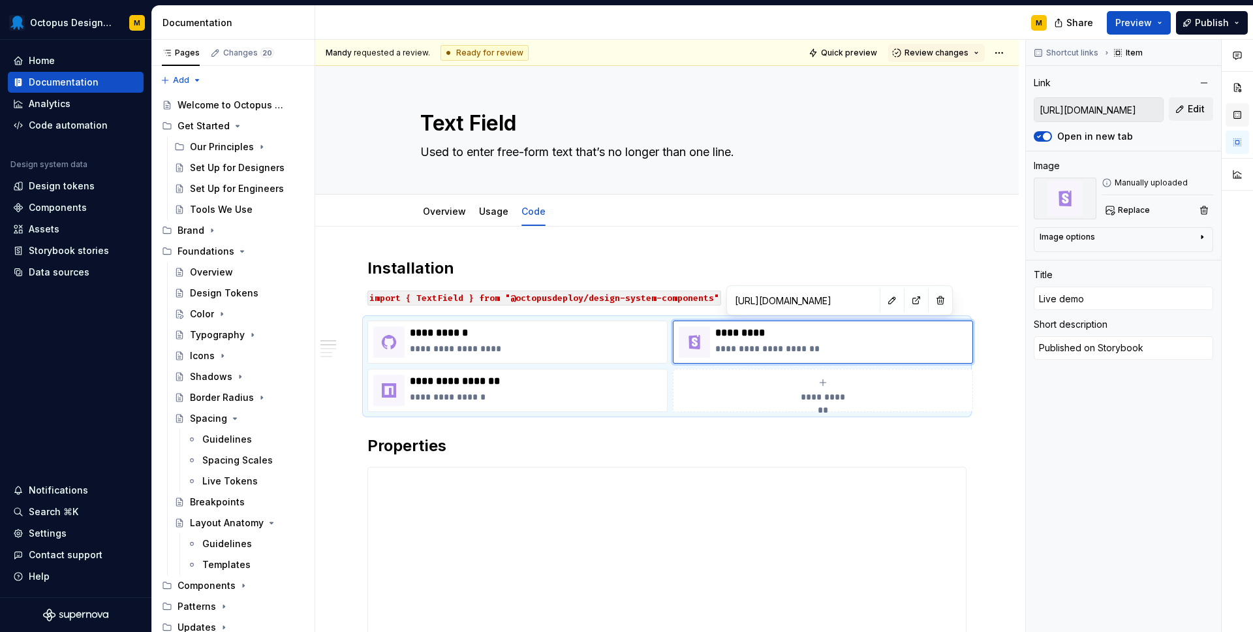
scroll to position [0, 230]
drag, startPoint x: 1082, startPoint y: 108, endPoint x: 1242, endPoint y: 108, distance: 159.8
click at [1242, 108] on div "Comments Open comments No comments yet Select ‘Comment’ from the block context …" at bounding box center [1139, 336] width 227 height 592
click at [1187, 109] on span "Edit" at bounding box center [1195, 108] width 17 height 13
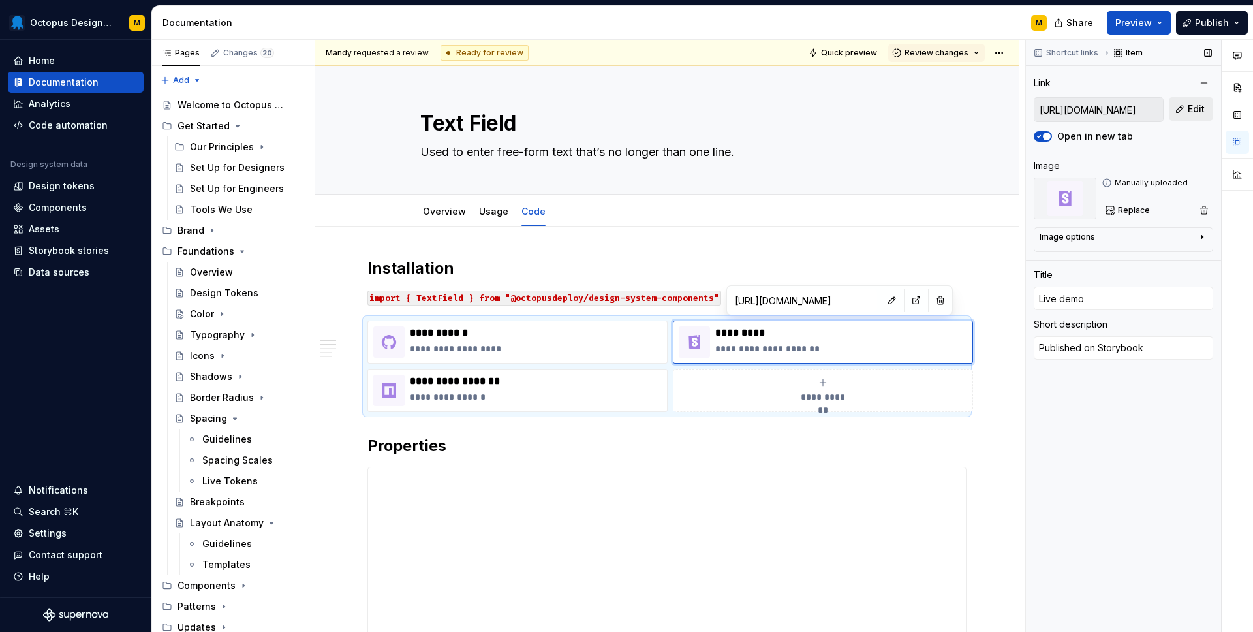
type textarea "*"
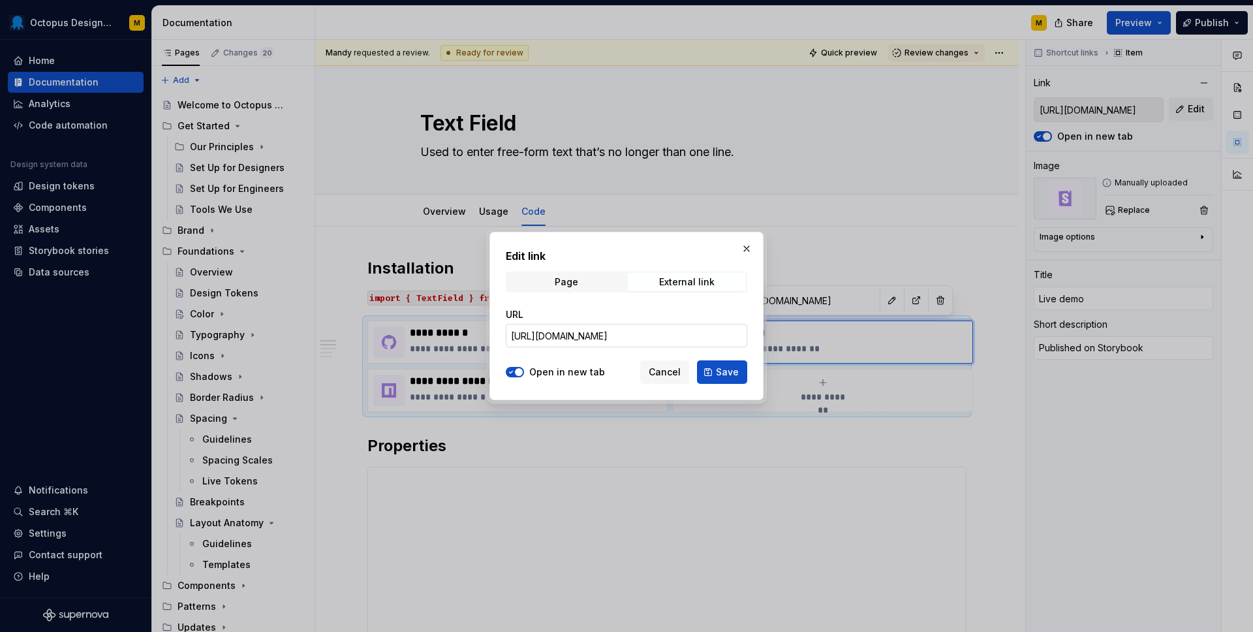
click at [671, 332] on input "[URL][DOMAIN_NAME]" at bounding box center [626, 335] width 241 height 23
paste input "textfield"
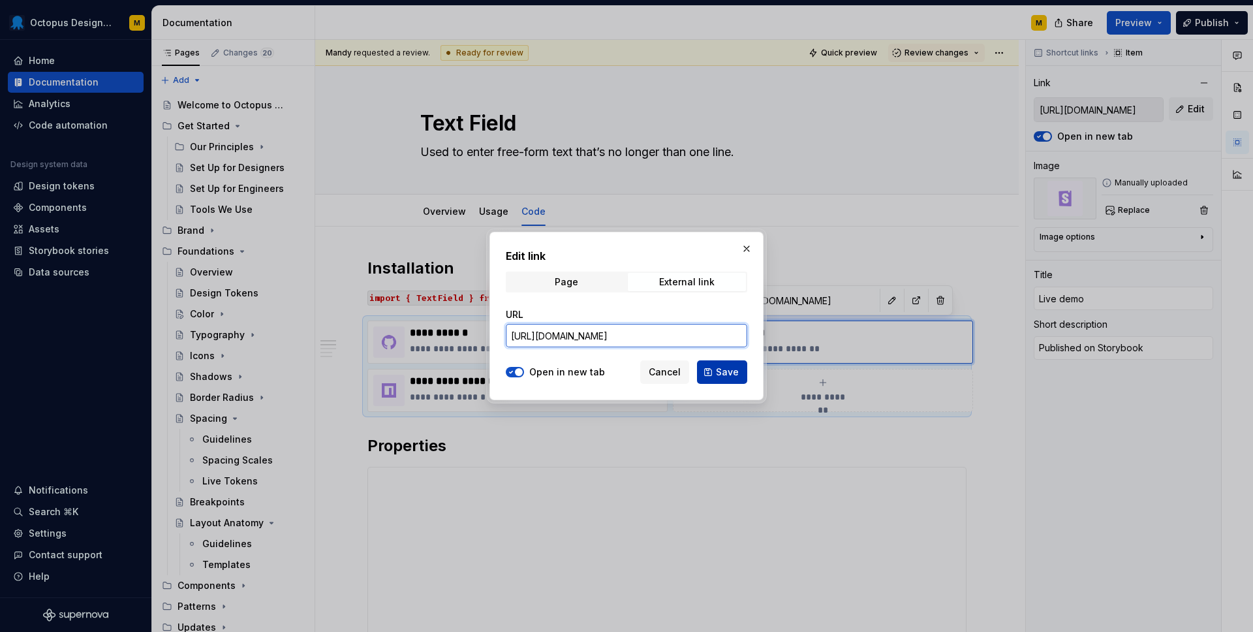
type input "[URL][DOMAIN_NAME]"
click at [729, 367] on span "Save" at bounding box center [727, 371] width 23 height 13
type textarea "*"
type input "[URL][DOMAIN_NAME]"
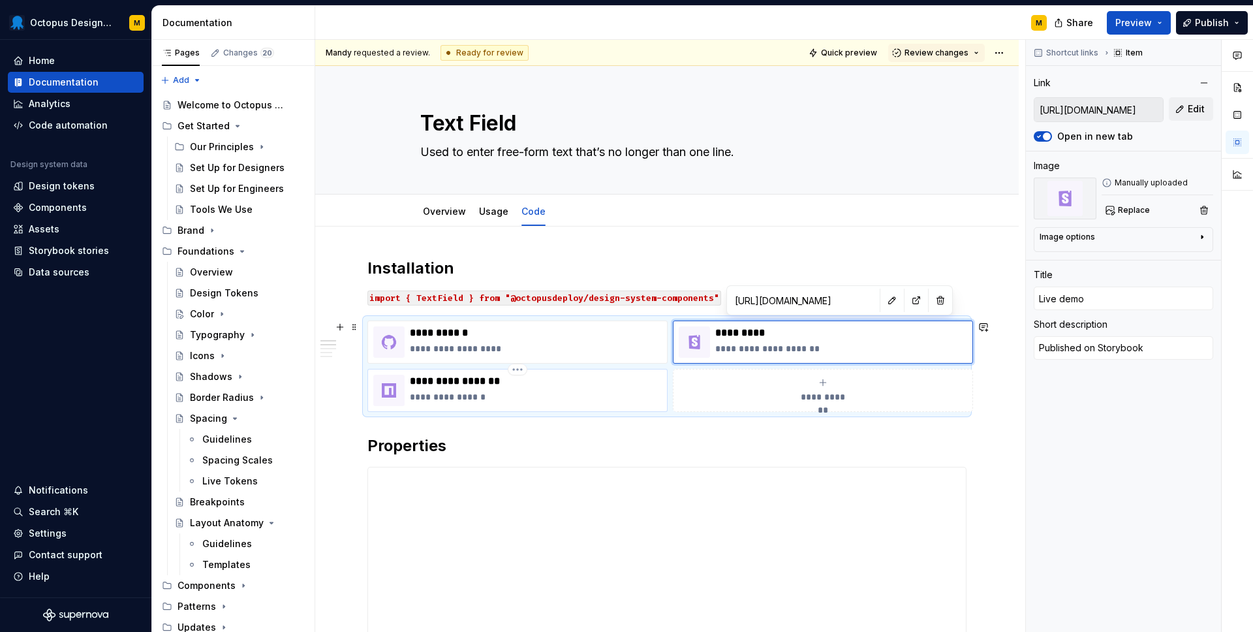
click at [545, 386] on p "**********" at bounding box center [536, 380] width 252 height 13
type textarea "*"
type input "[URL][DOMAIN_NAME]"
type input "Component Package"
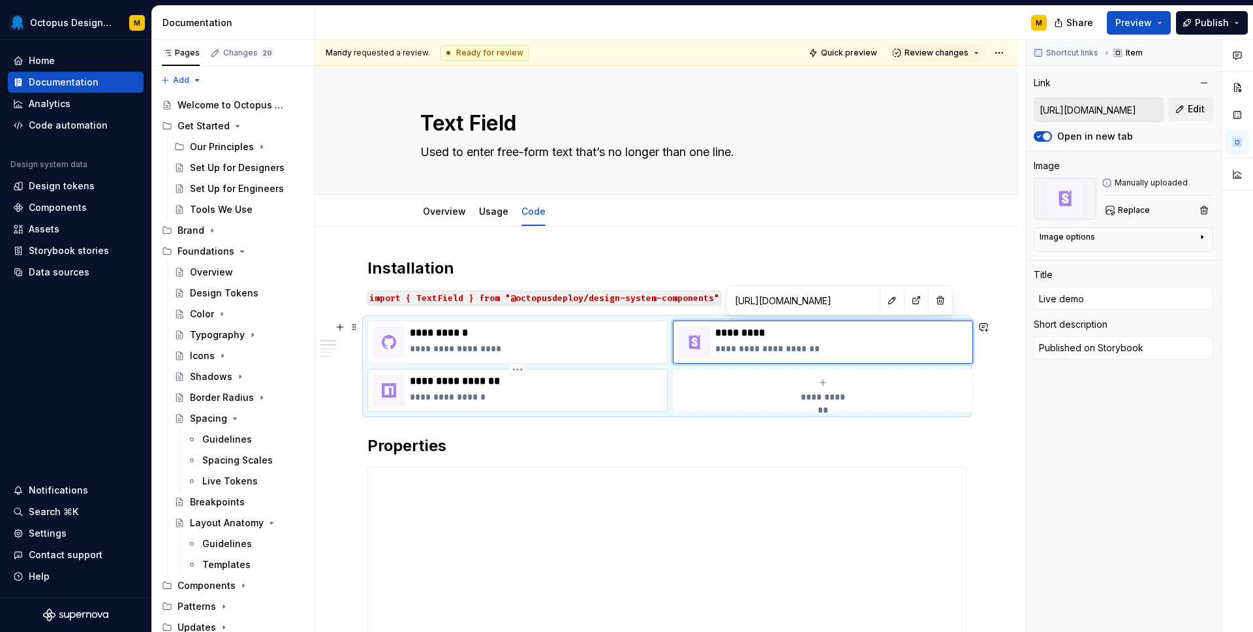
type textarea "Published on npm"
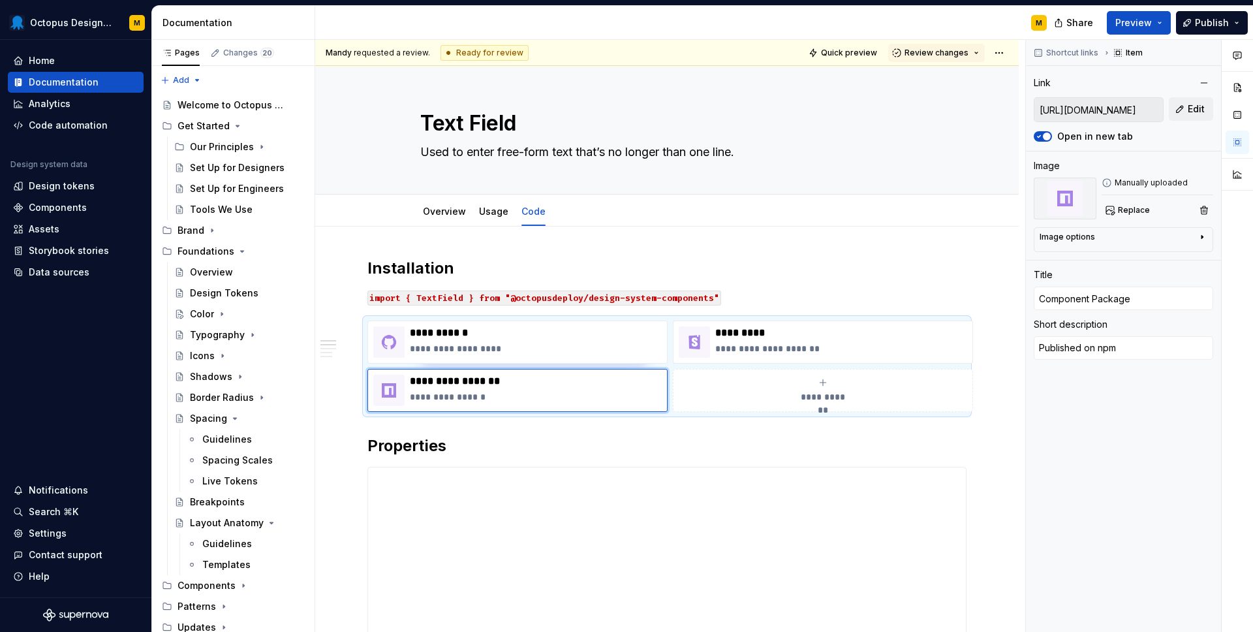
scroll to position [0, 226]
drag, startPoint x: 1101, startPoint y: 111, endPoint x: 1252, endPoint y: 102, distance: 151.6
click at [1252, 102] on div "Comments Open comments No comments yet Select ‘Comment’ from the block context …" at bounding box center [1139, 336] width 227 height 592
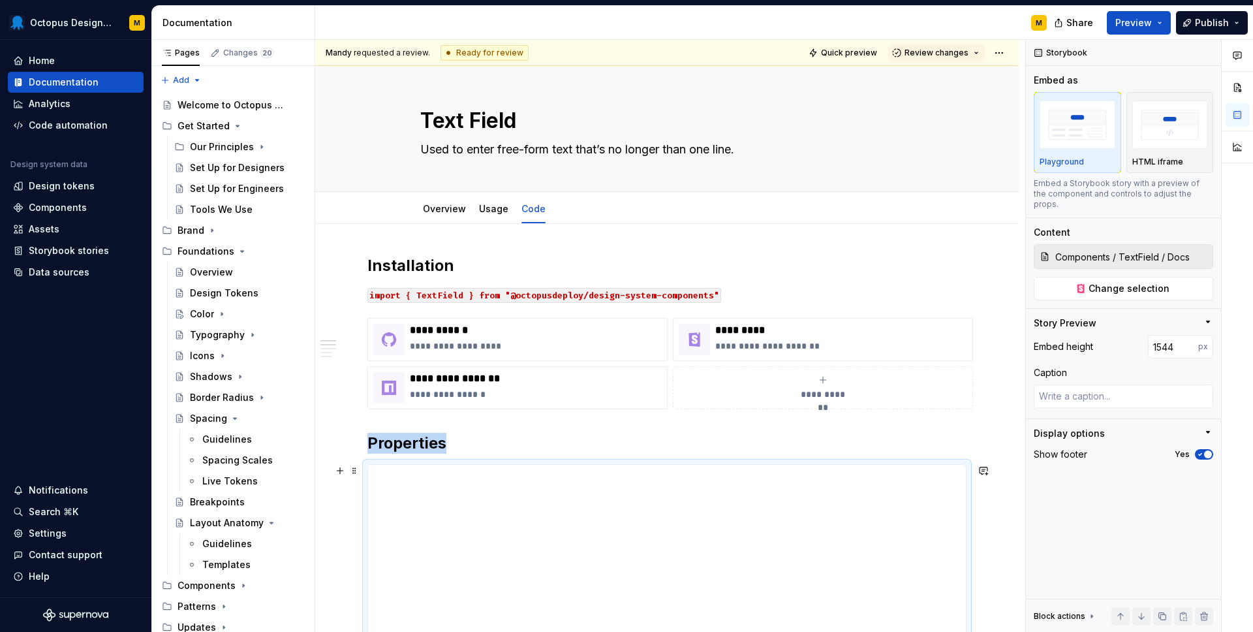
scroll to position [0, 0]
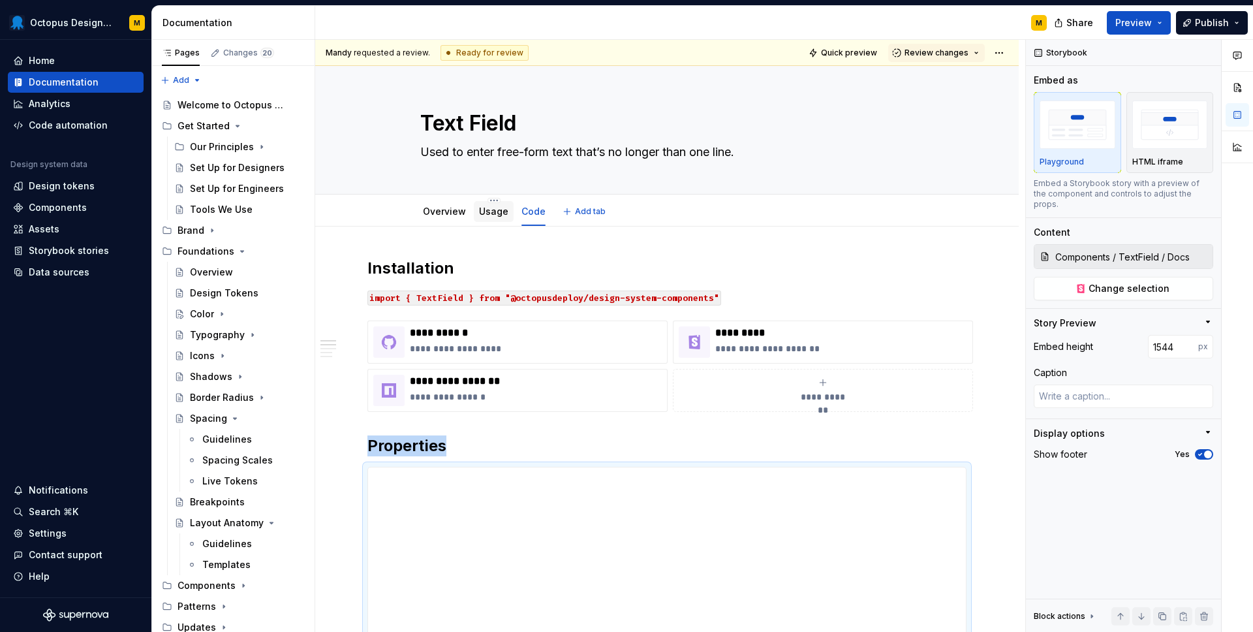
click at [494, 215] on link "Usage" at bounding box center [493, 211] width 29 height 11
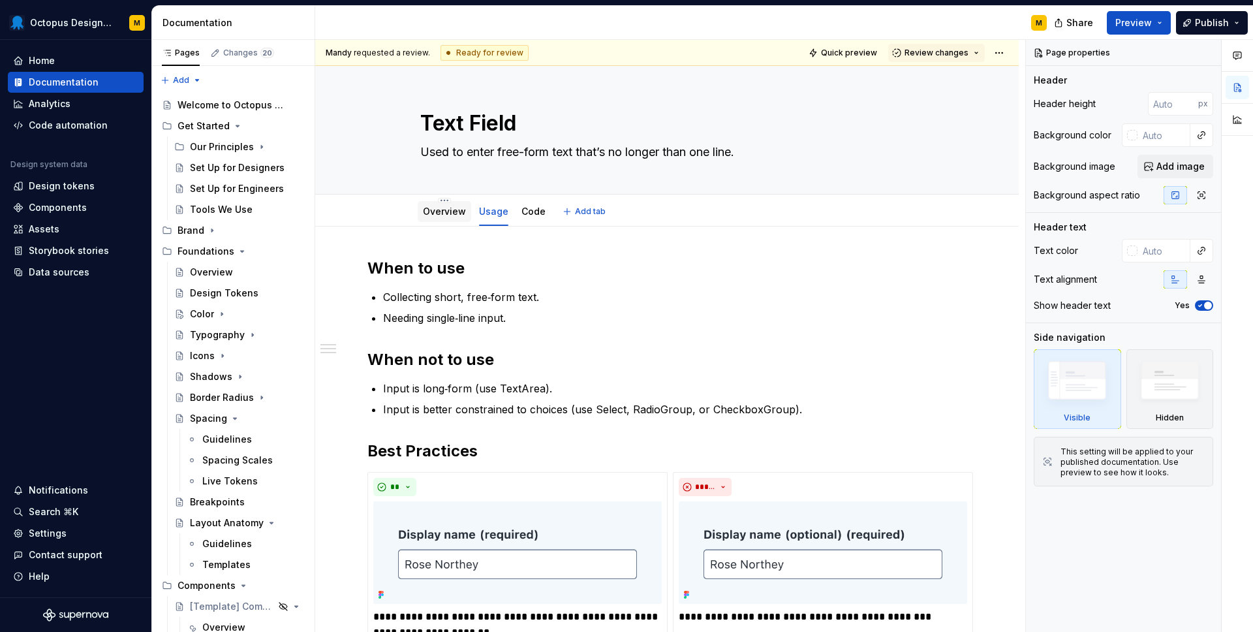
click at [432, 200] on div "Overview" at bounding box center [444, 211] width 53 height 23
click at [442, 215] on link "Overview" at bounding box center [444, 211] width 43 height 11
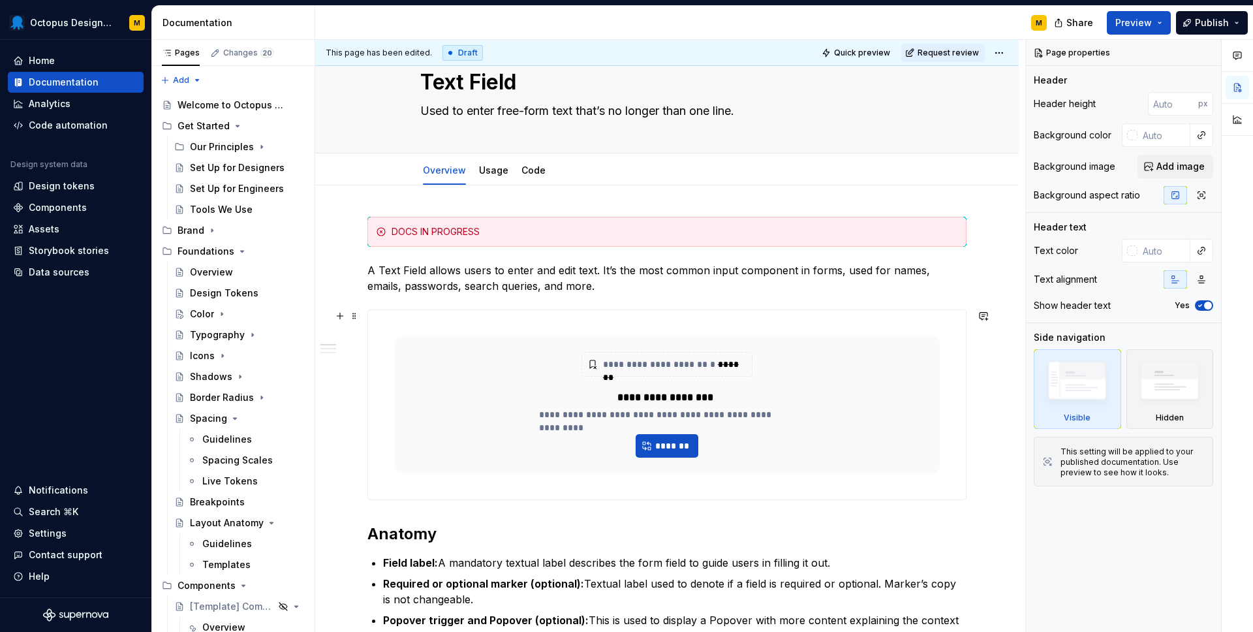
scroll to position [46, 0]
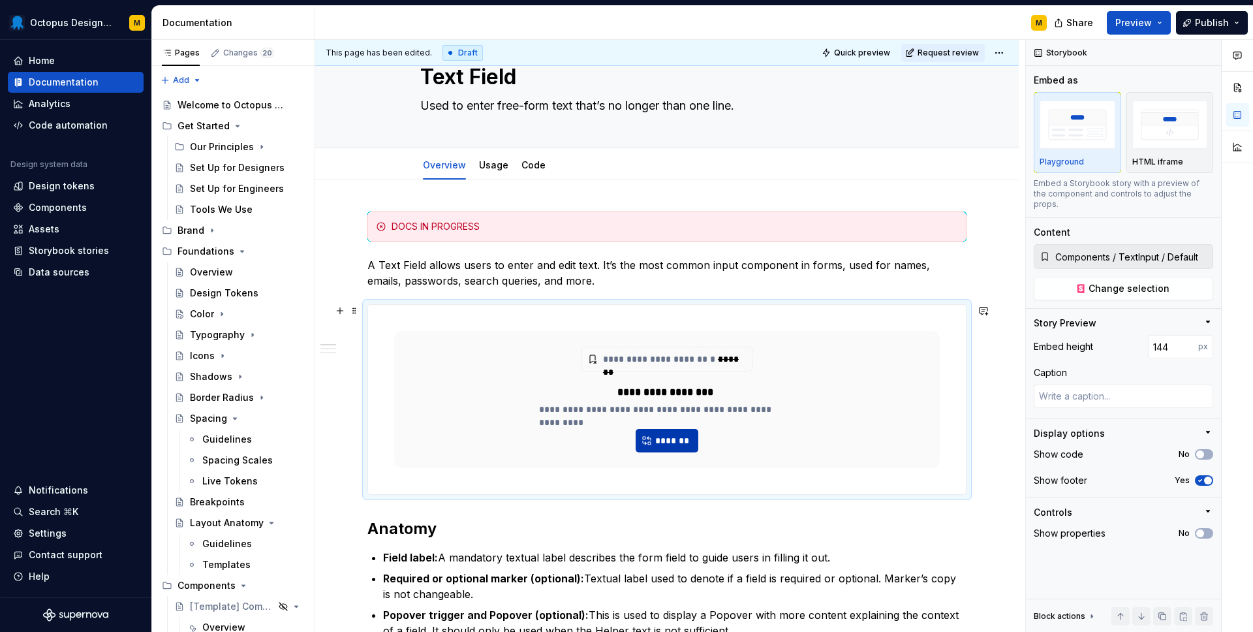
click at [669, 444] on span "*******" at bounding box center [671, 440] width 35 height 13
type textarea "*"
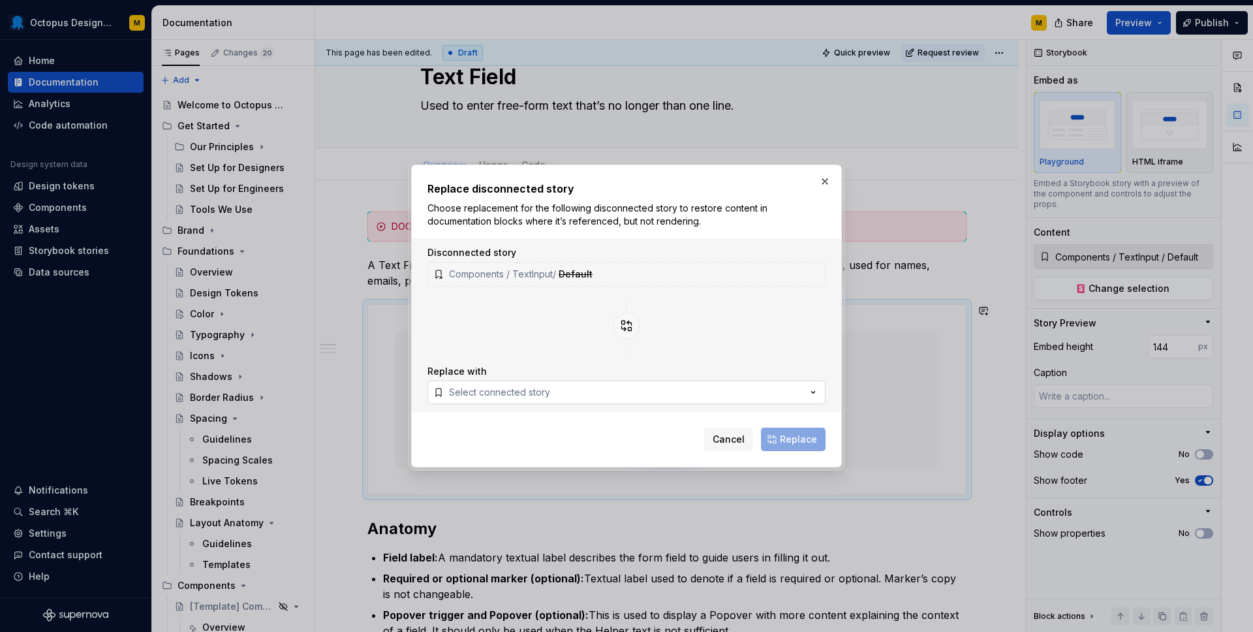
click at [551, 388] on button "Select connected story" at bounding box center [626, 391] width 398 height 23
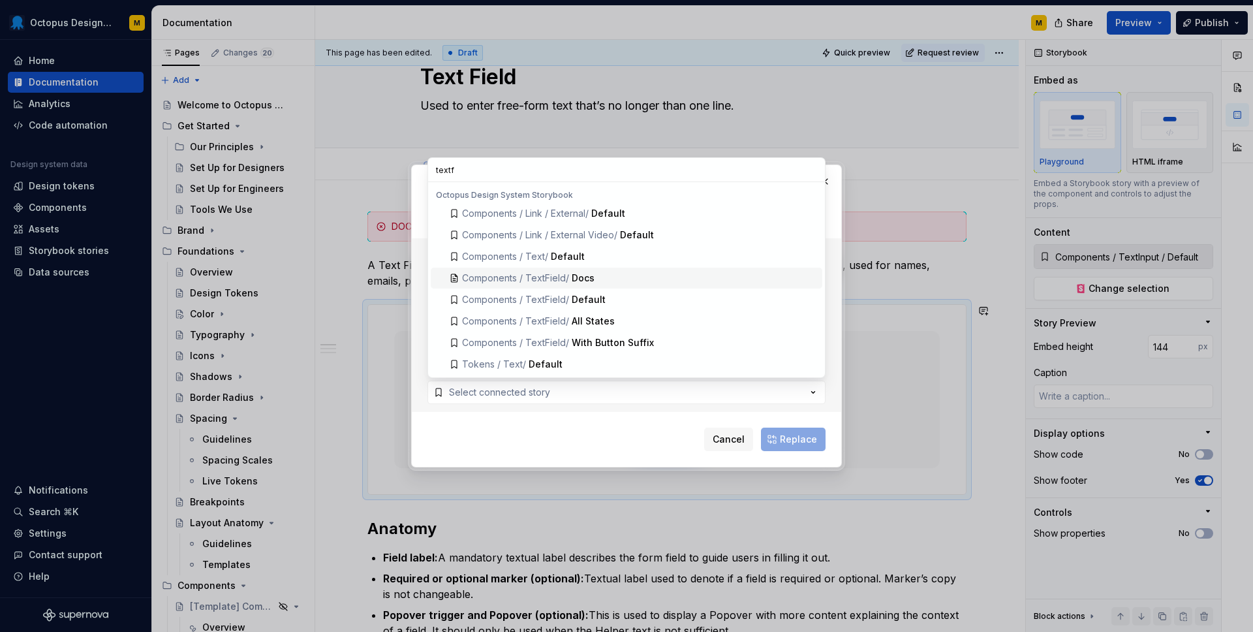
type input "textf"
click at [575, 278] on div "Docs" at bounding box center [583, 277] width 23 height 13
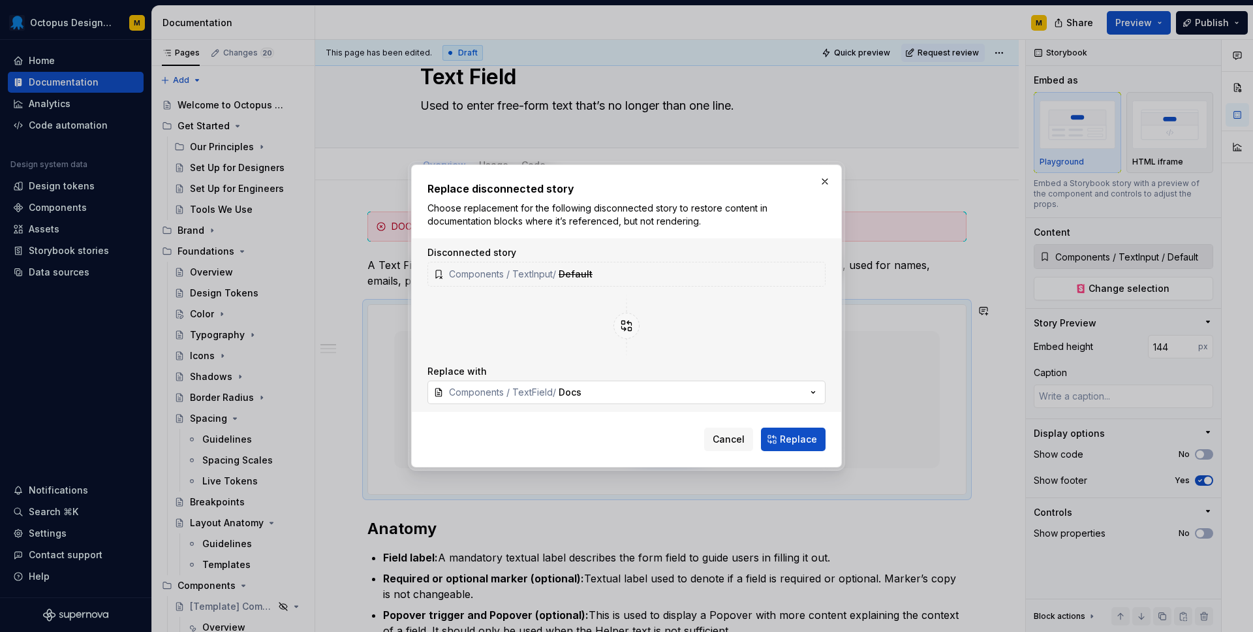
click at [578, 390] on span "Docs" at bounding box center [569, 391] width 23 height 11
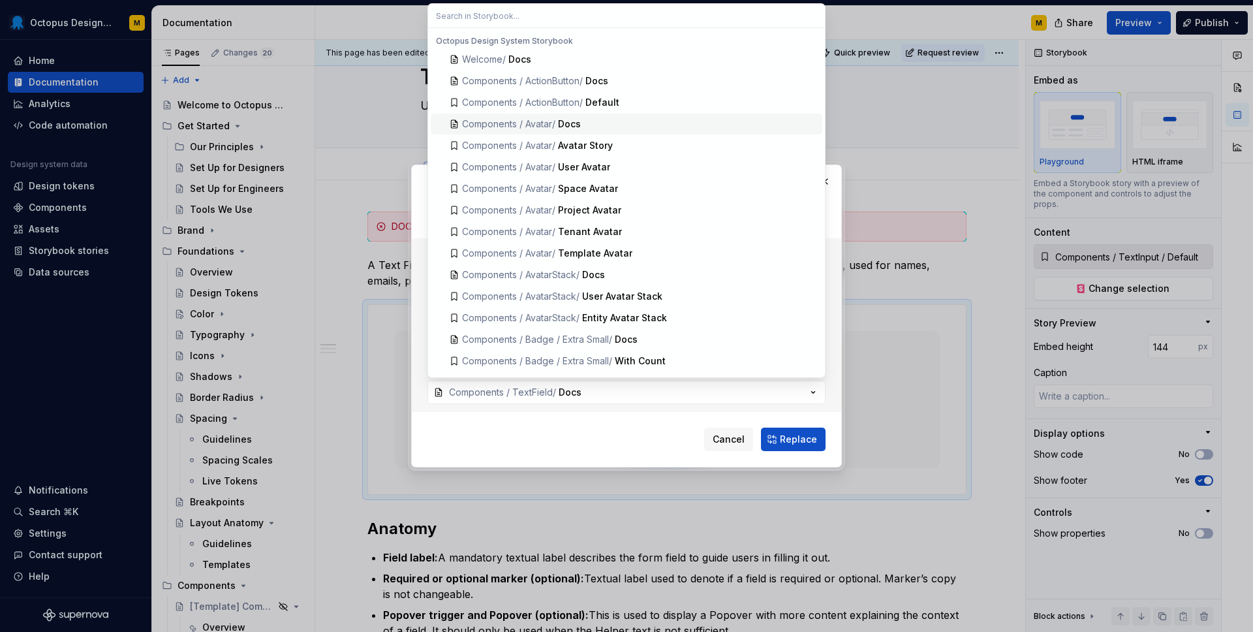
click at [617, 119] on div "Docs" at bounding box center [687, 123] width 259 height 13
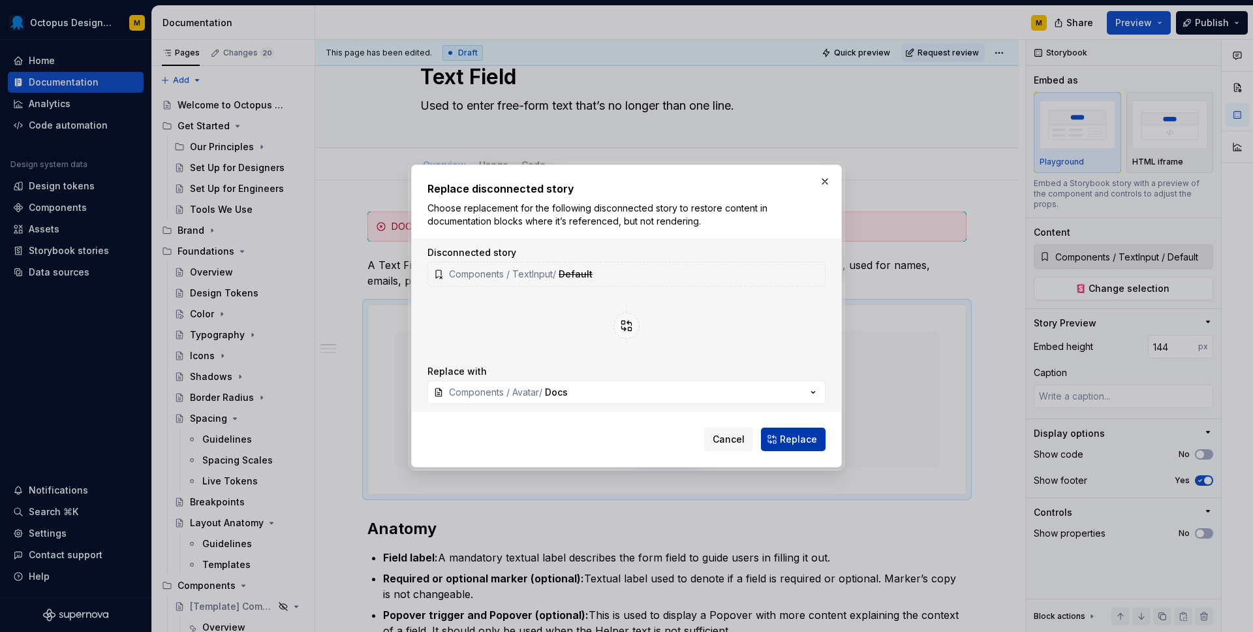
click at [790, 439] on span "Replace" at bounding box center [798, 439] width 37 height 13
type textarea "*"
type input "Components / Avatar / Docs"
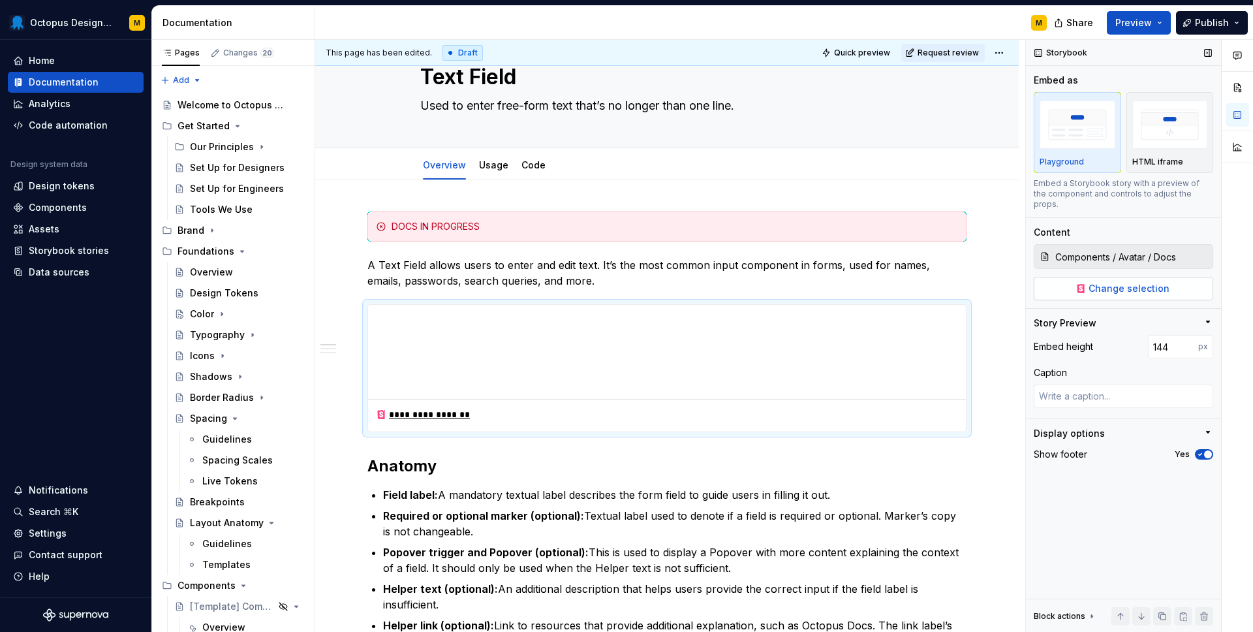
click at [1126, 282] on span "Change selection" at bounding box center [1128, 288] width 81 height 13
type textarea "*"
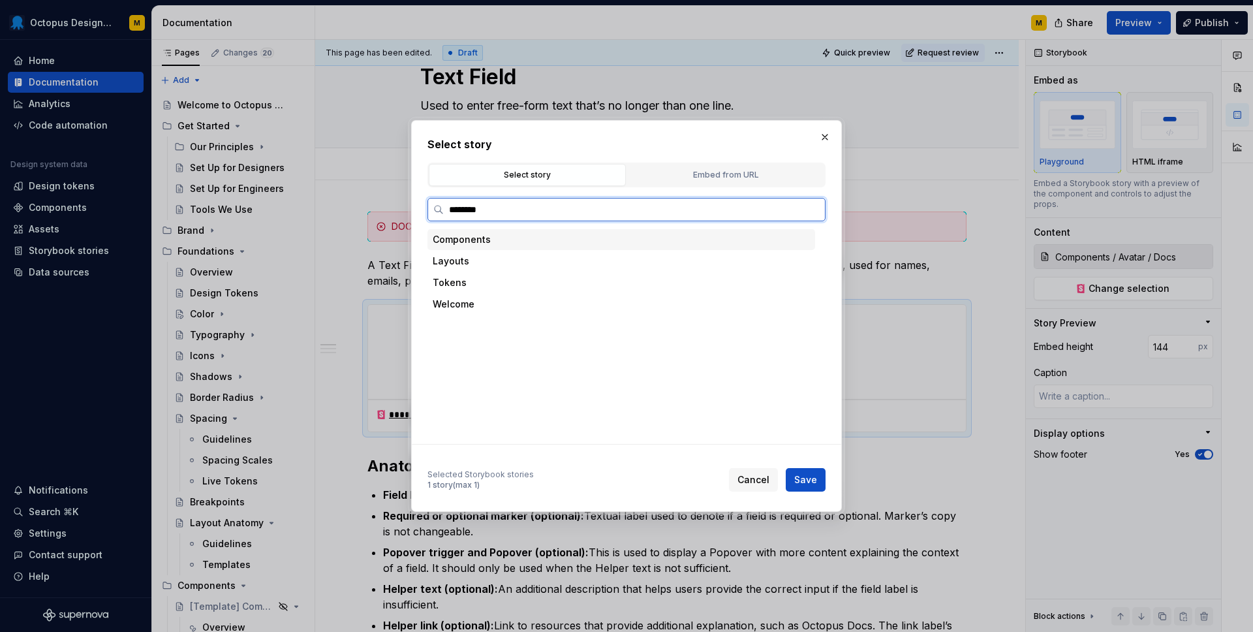
type input "*********"
click at [487, 305] on div "Default" at bounding box center [490, 303] width 34 height 13
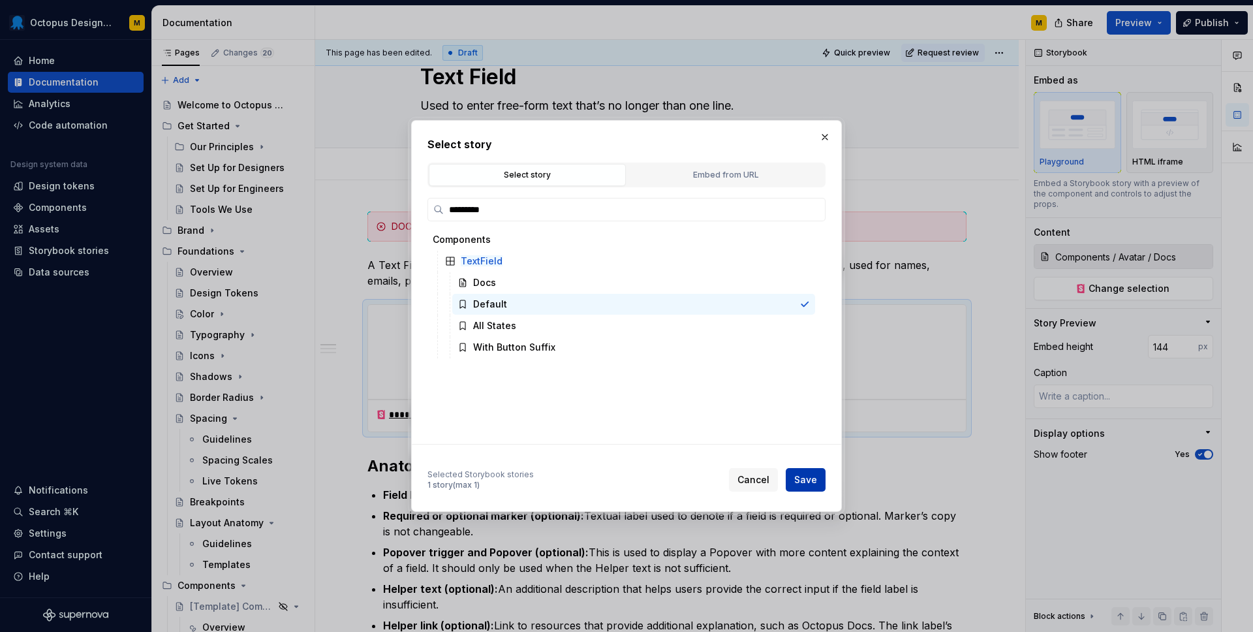
click at [808, 476] on span "Save" at bounding box center [805, 479] width 23 height 13
type textarea "*"
type input "Components / TextField / Default"
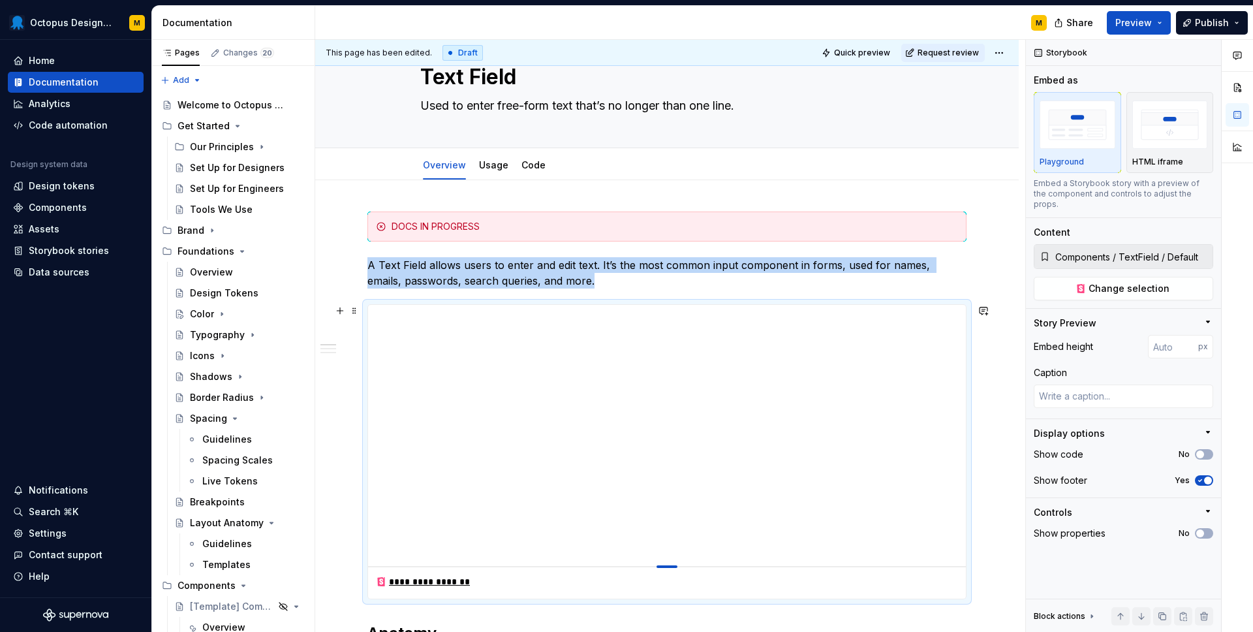
type textarea "*"
type input "393"
type textarea "*"
type input "346"
type textarea "*"
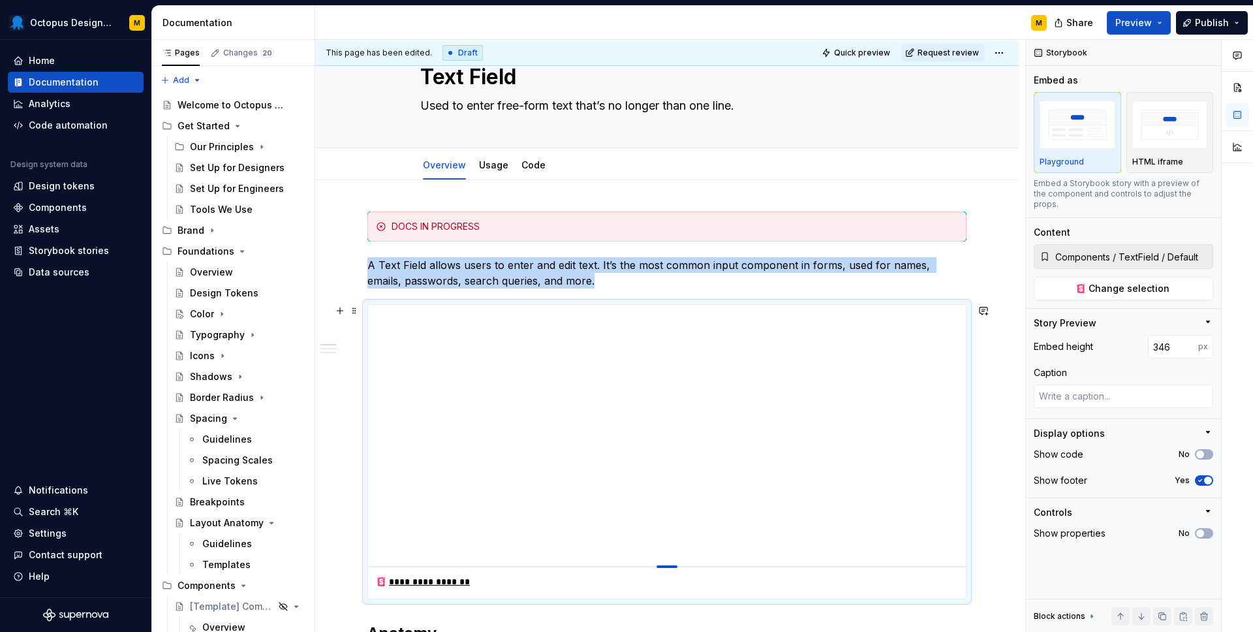
type input "333"
type textarea "*"
type input "320"
type textarea "*"
type input "275"
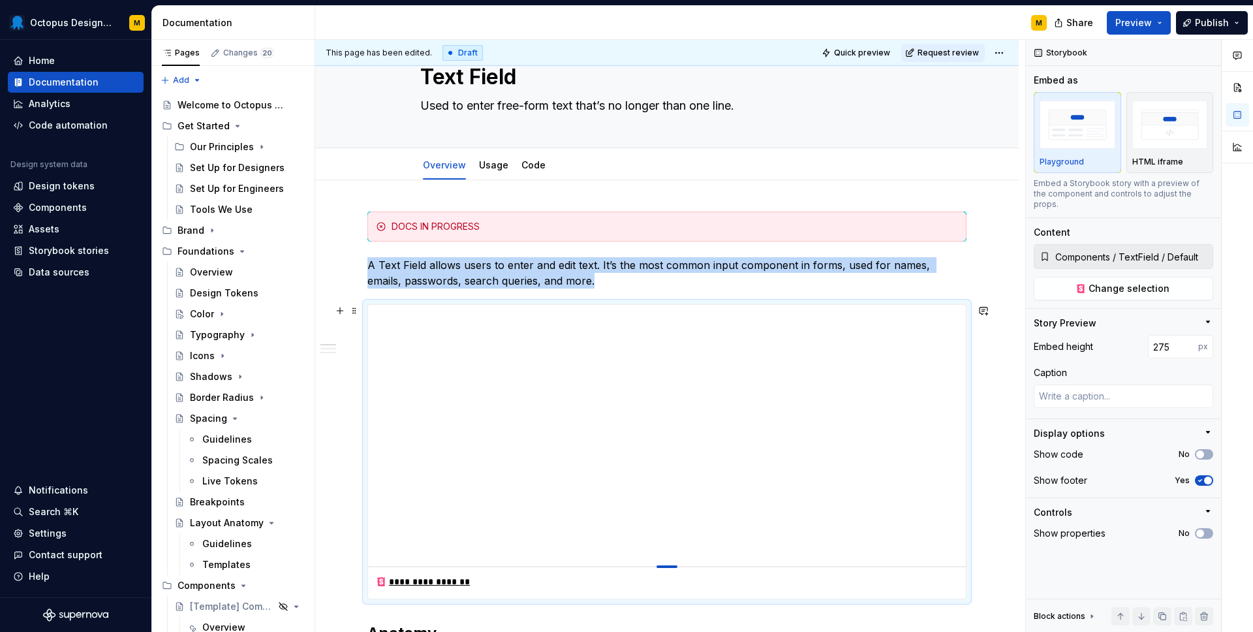
type textarea "*"
type input "252"
type textarea "*"
type input "234"
type textarea "*"
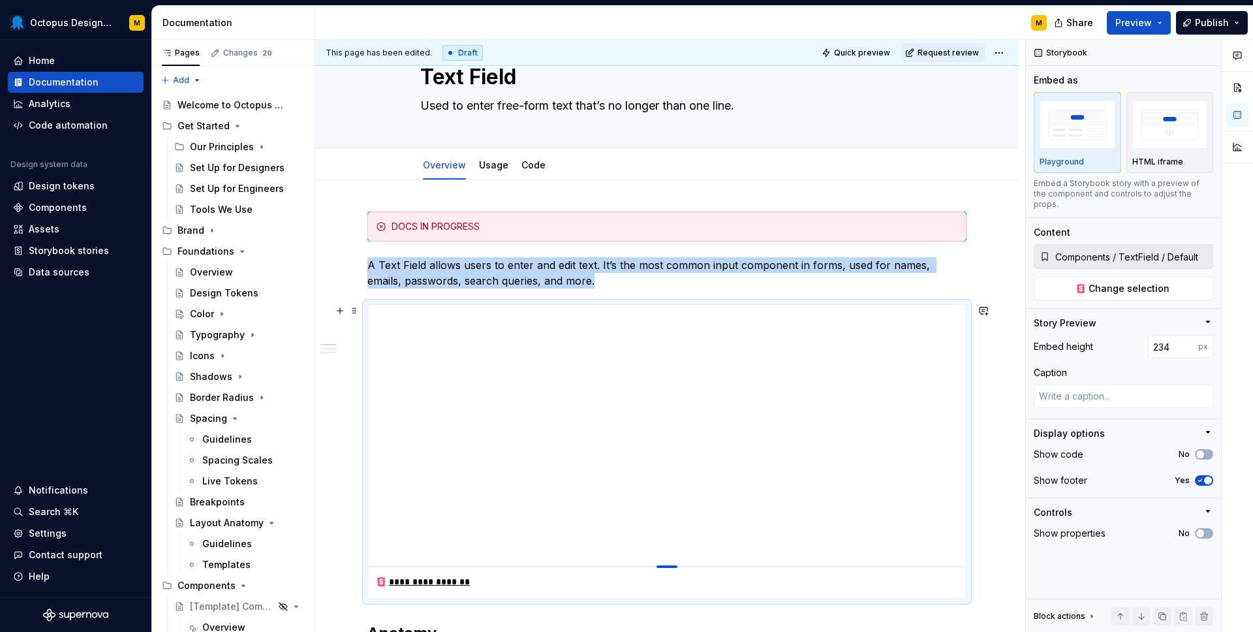
type input "215"
type textarea "*"
type input "200"
type textarea "*"
type input "189"
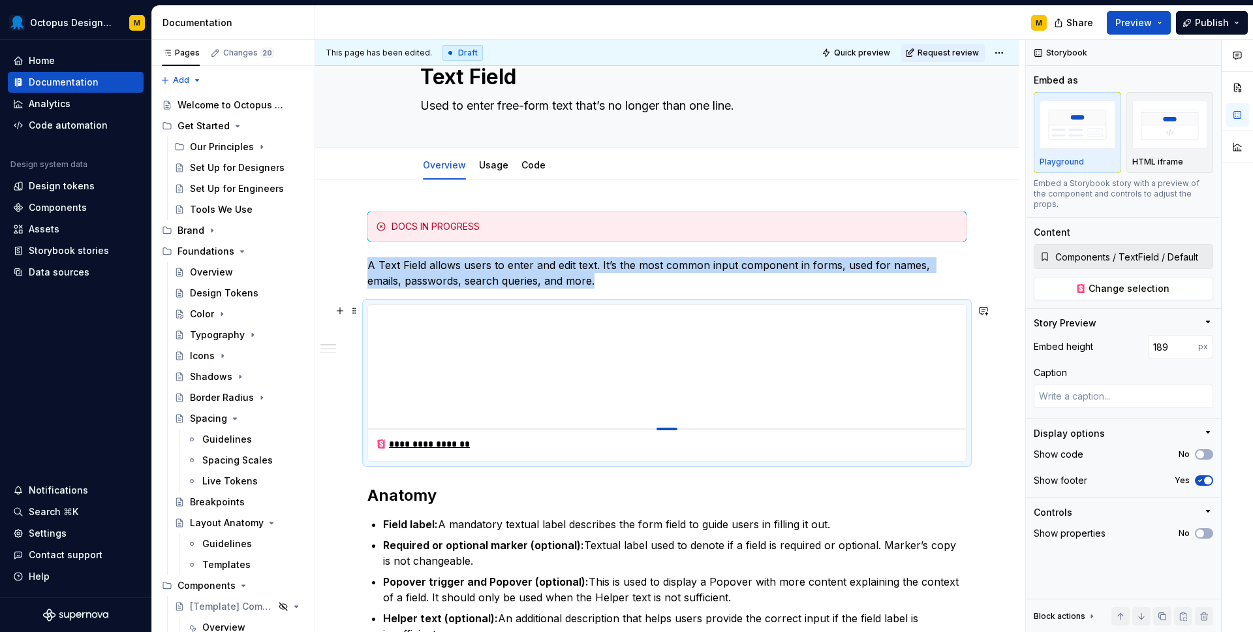
type textarea "*"
type input "180"
type textarea "*"
type input "171"
type textarea "*"
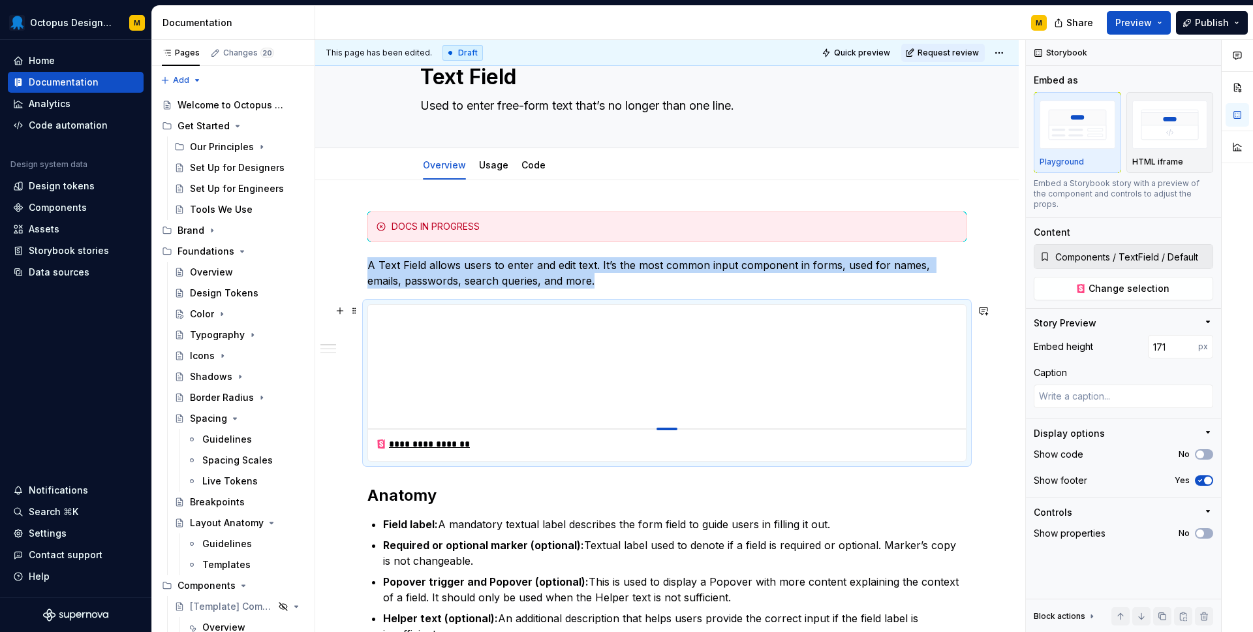
type input "162"
type textarea "*"
type input "155"
type textarea "*"
type input "150"
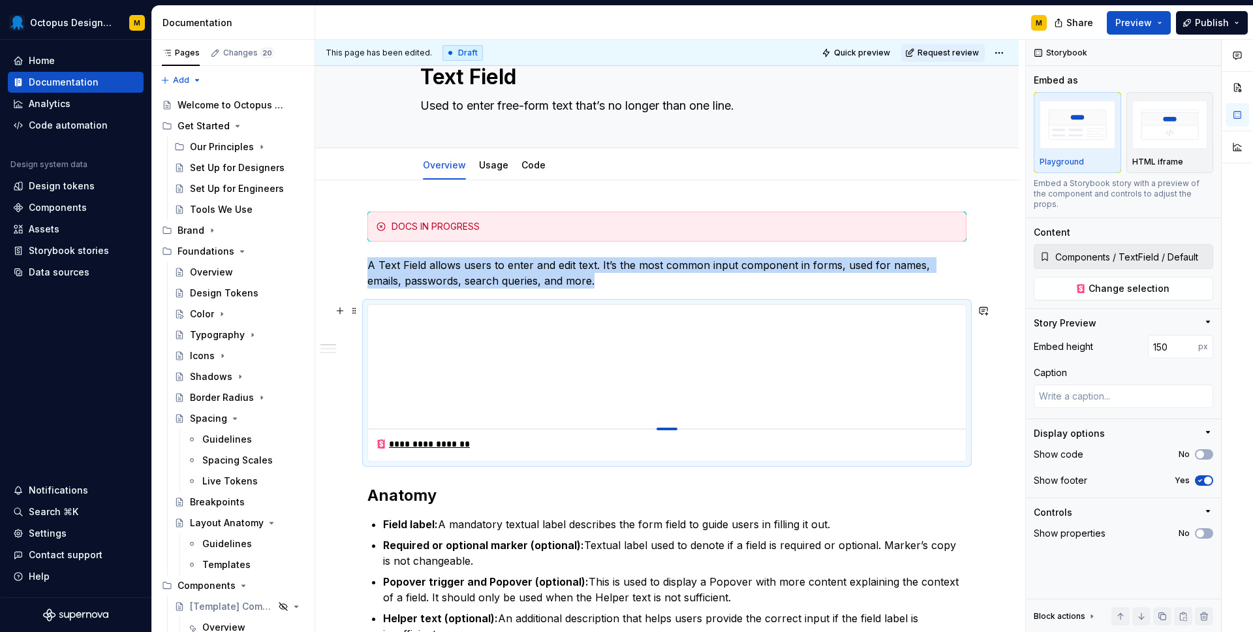
type textarea "*"
type input "145"
type textarea "*"
type input "144"
type textarea "*"
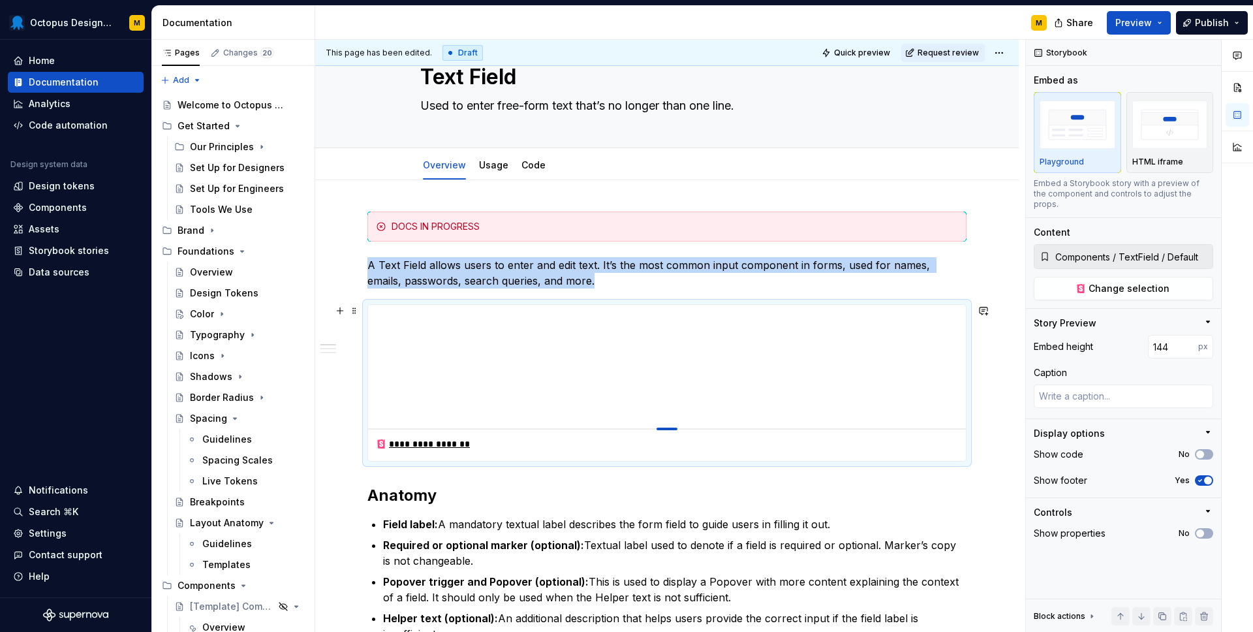
type input "143"
type textarea "*"
type input "142"
type textarea "*"
type input "141"
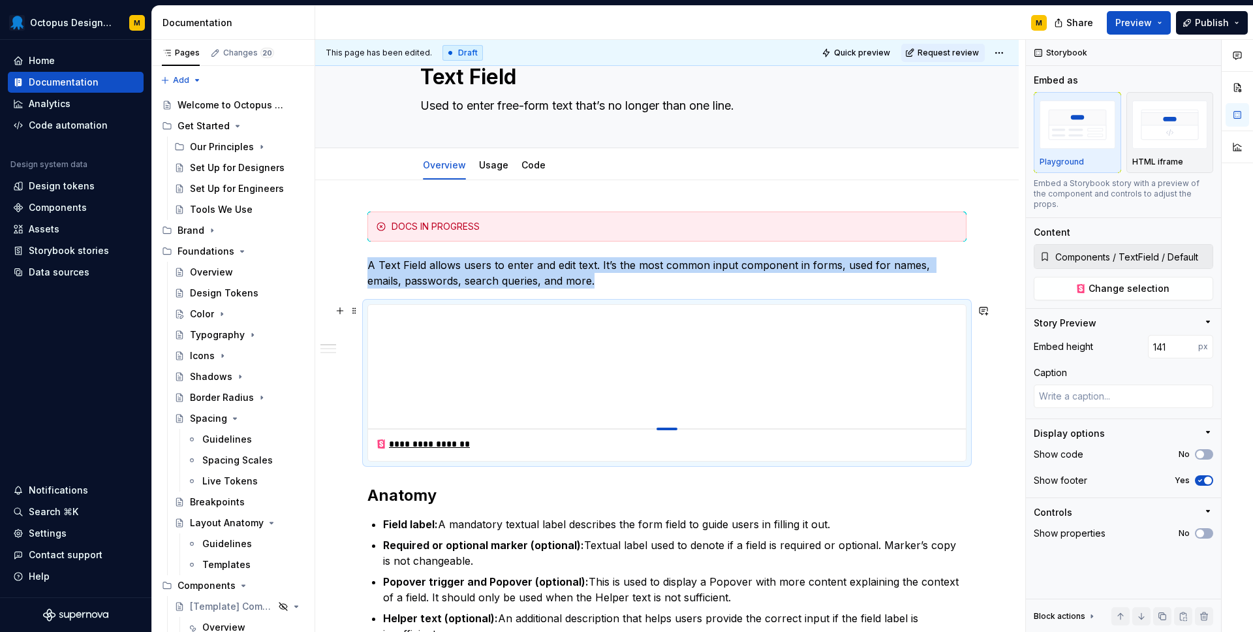
type textarea "*"
type input "139"
type textarea "*"
type input "138"
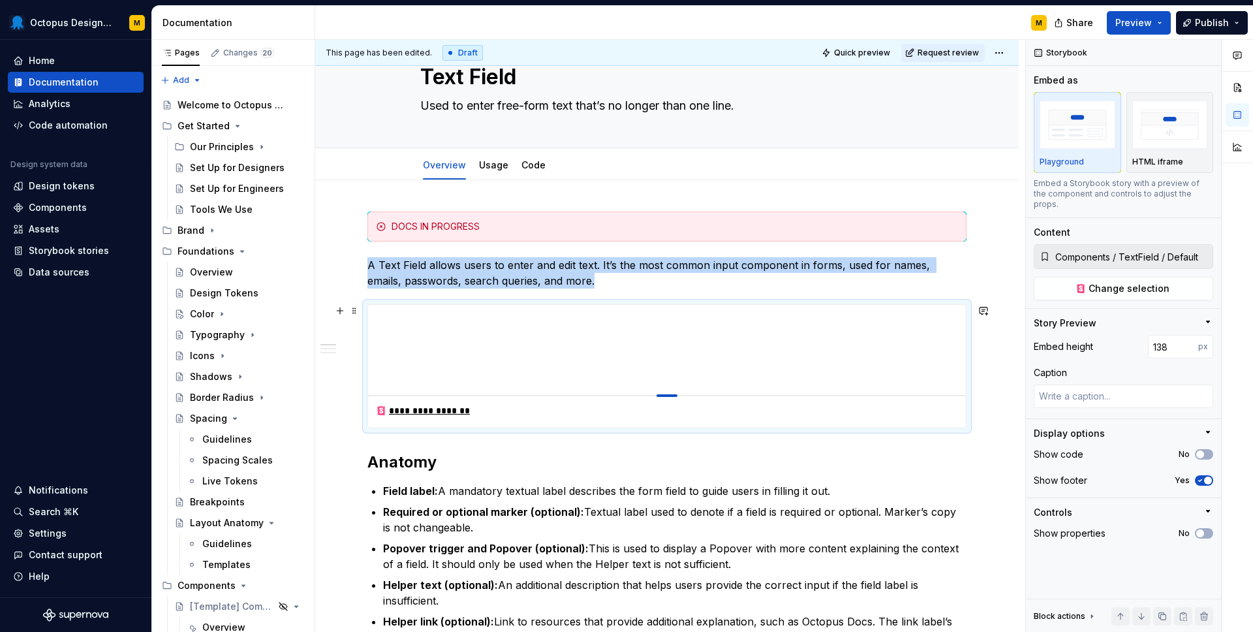
type textarea "*"
type input "137"
type textarea "*"
type input "136"
type textarea "*"
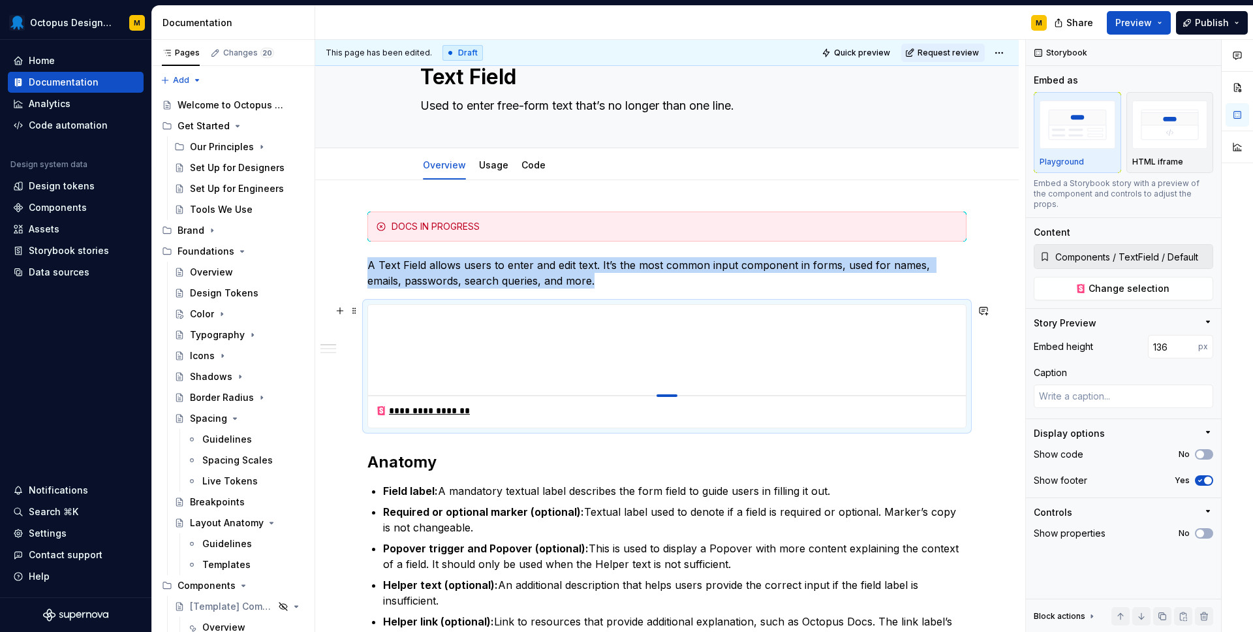
type input "134"
type textarea "*"
type input "132"
type textarea "*"
type input "131"
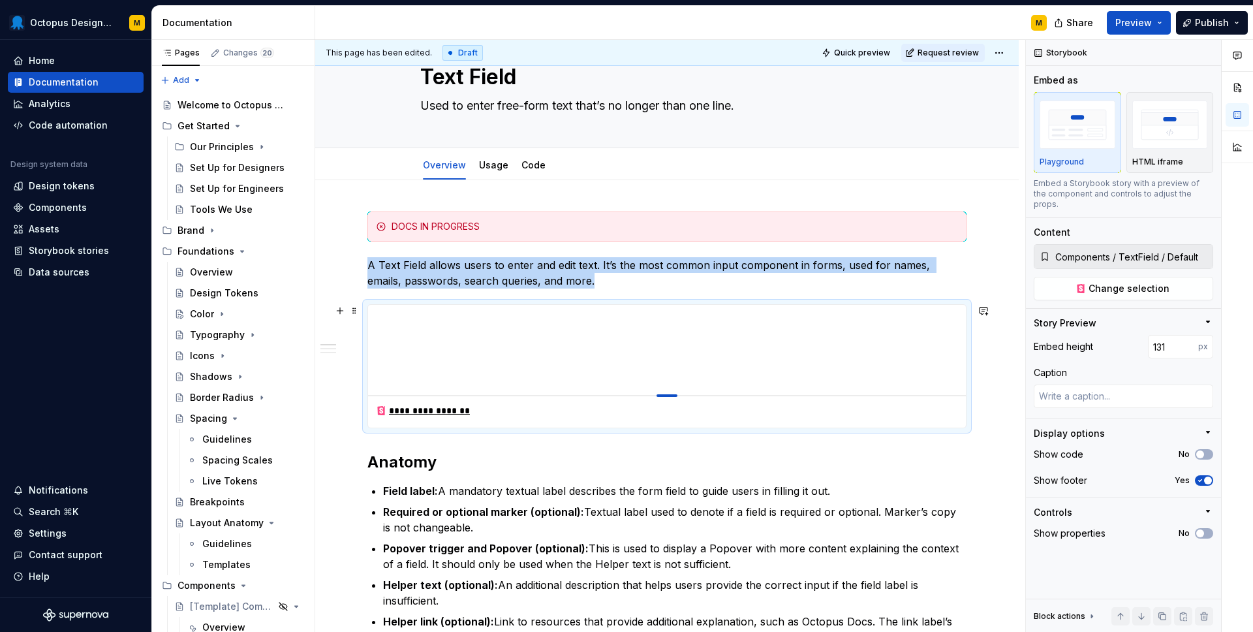
type textarea "*"
type input "132"
type textarea "*"
type input "133"
type textarea "*"
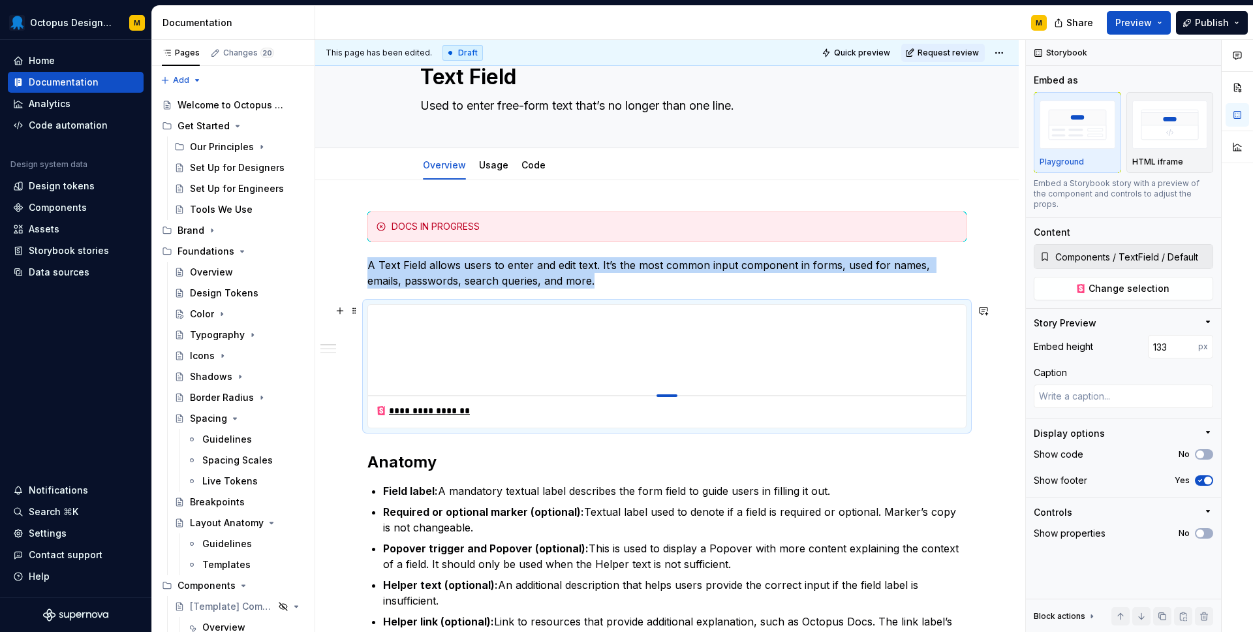
type input "135"
type textarea "*"
type input "137"
type textarea "*"
type input "138"
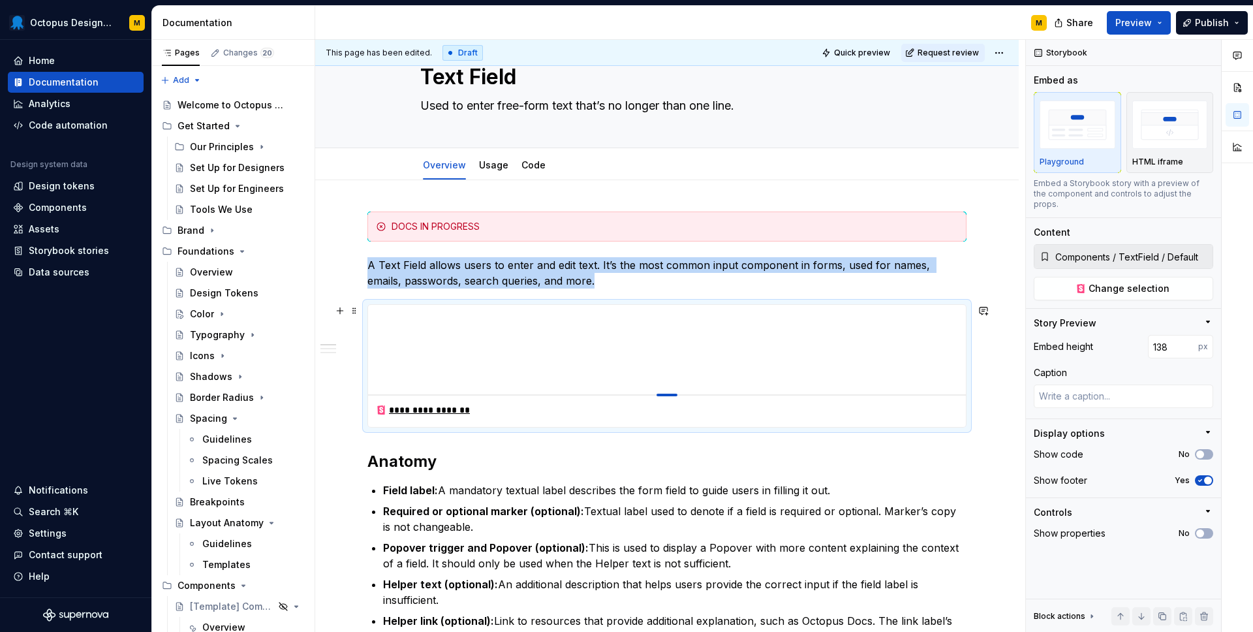
type textarea "*"
type input "137"
drag, startPoint x: 668, startPoint y: 566, endPoint x: 662, endPoint y: 394, distance: 171.7
click at [662, 394] on div at bounding box center [666, 394] width 21 height 3
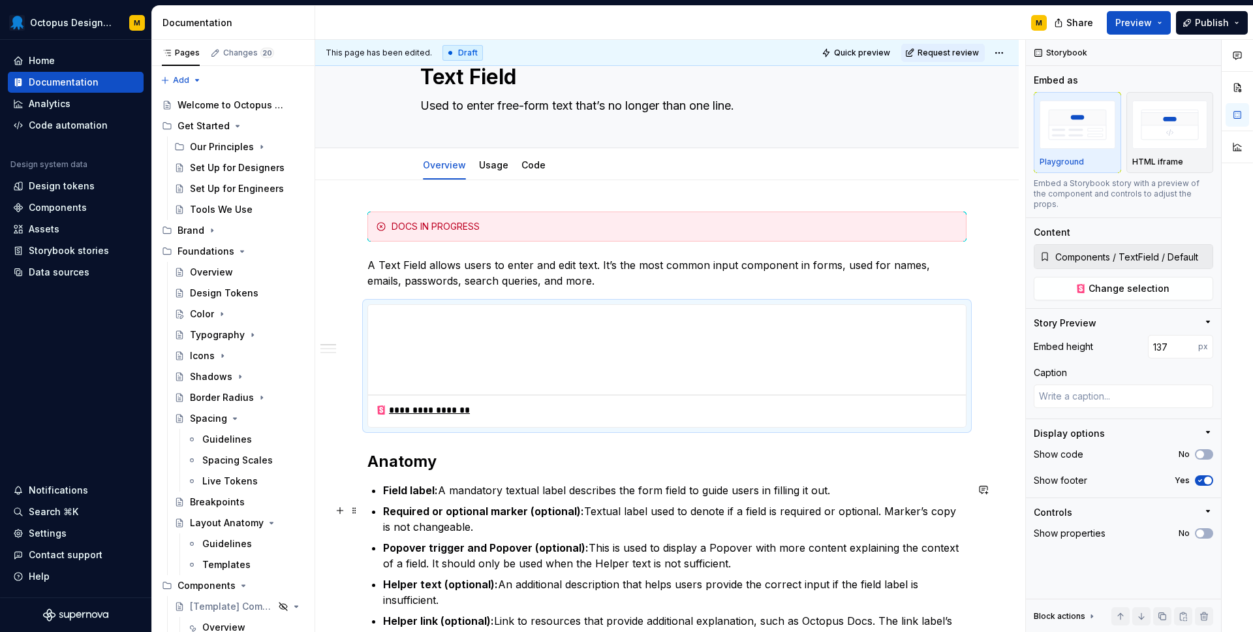
click at [585, 534] on ul "Field label: A mandatory textual label describes the form field to guide users …" at bounding box center [674, 612] width 583 height 261
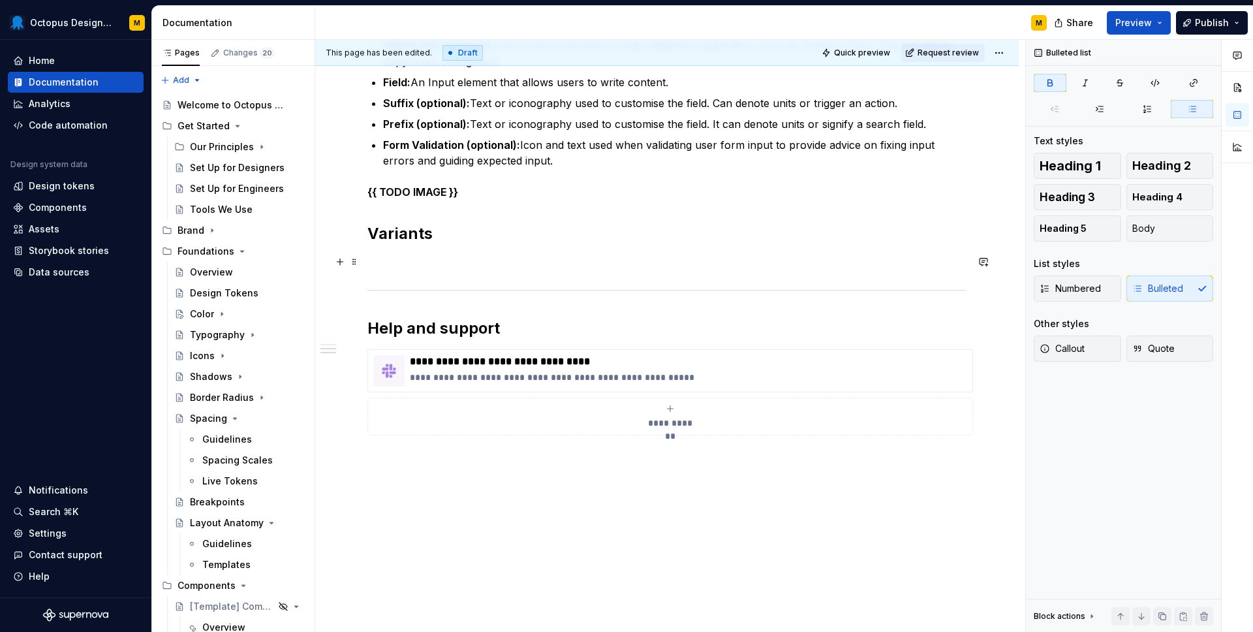
scroll to position [628, 0]
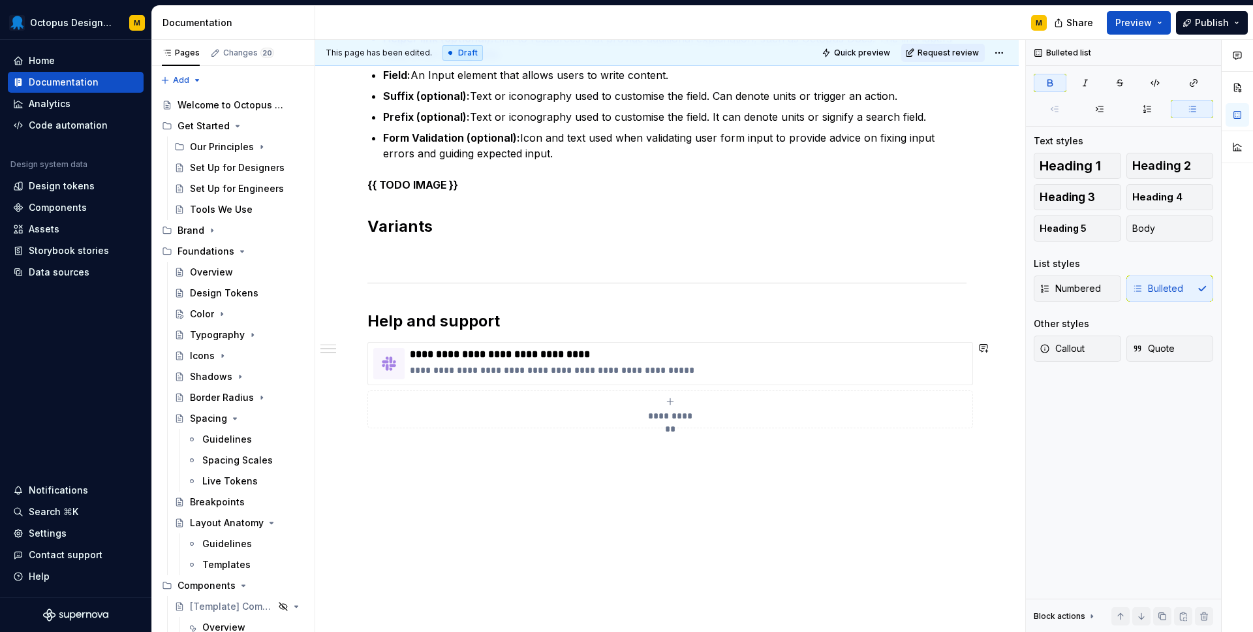
click at [477, 480] on div "**********" at bounding box center [666, 115] width 703 height 1035
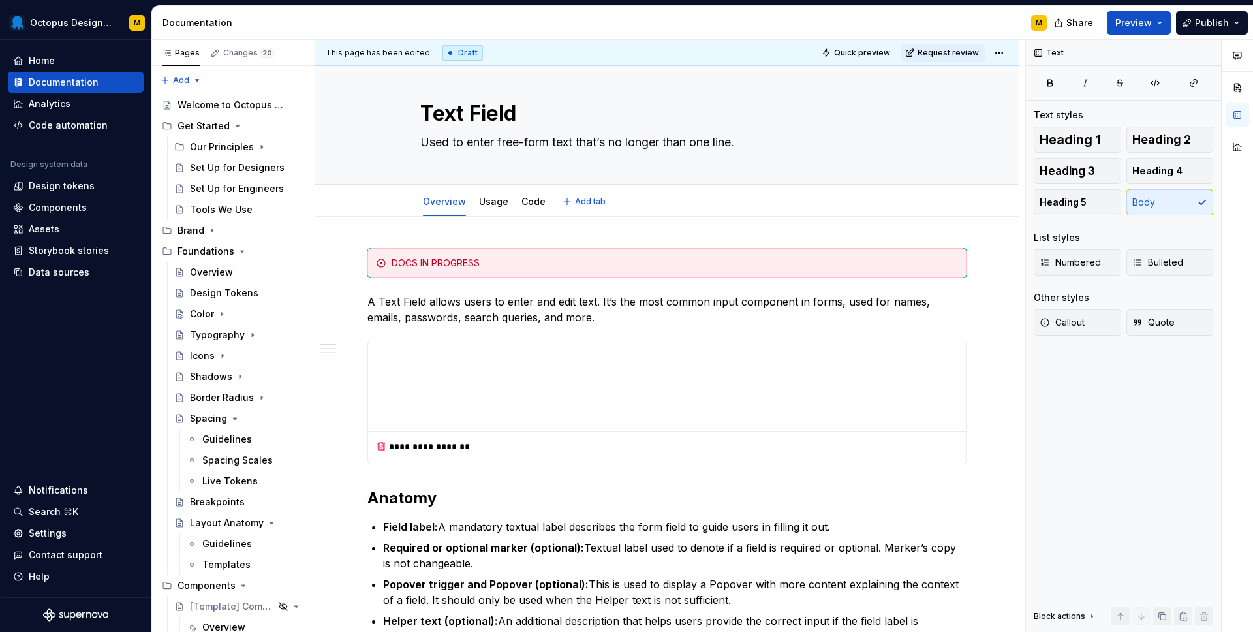
scroll to position [0, 0]
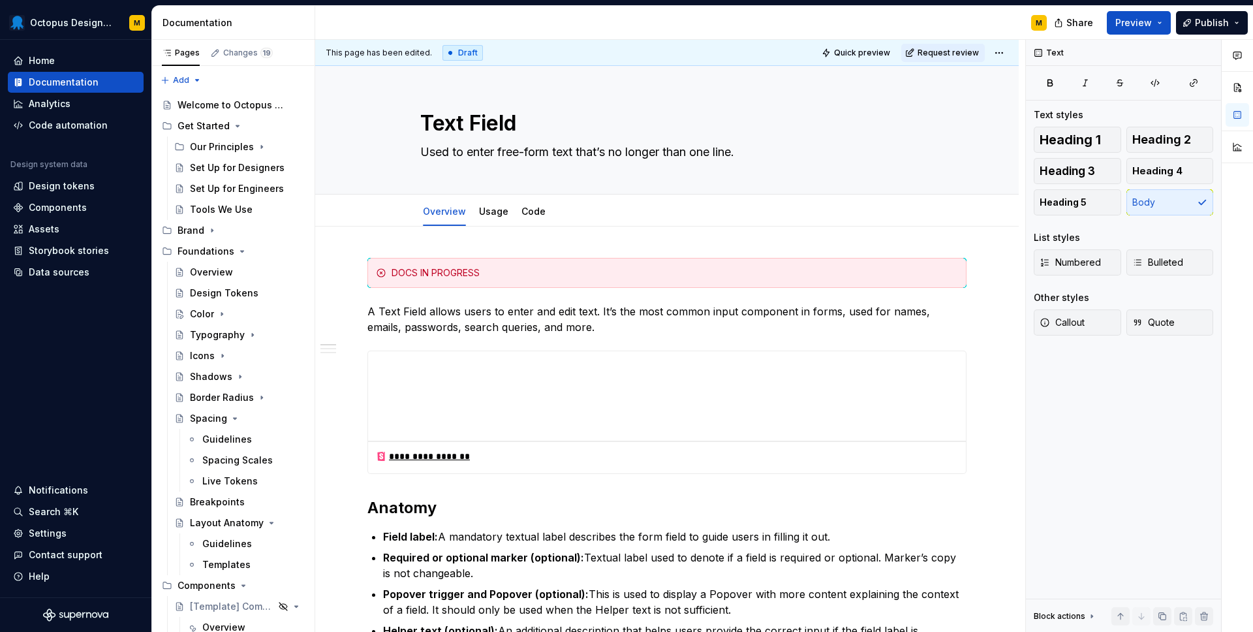
type textarea "*"
